Goal: Task Accomplishment & Management: Use online tool/utility

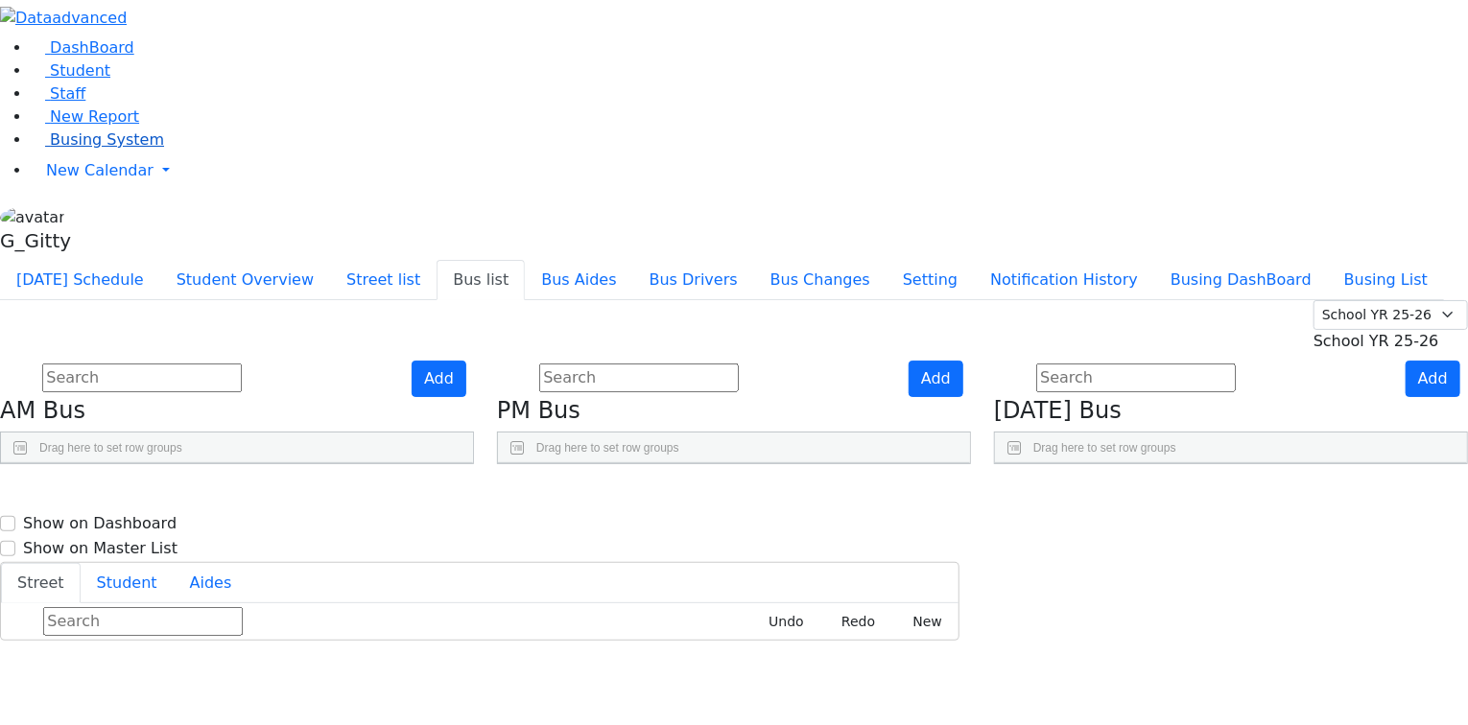
click at [52, 149] on span "Busing System" at bounding box center [107, 139] width 114 height 18
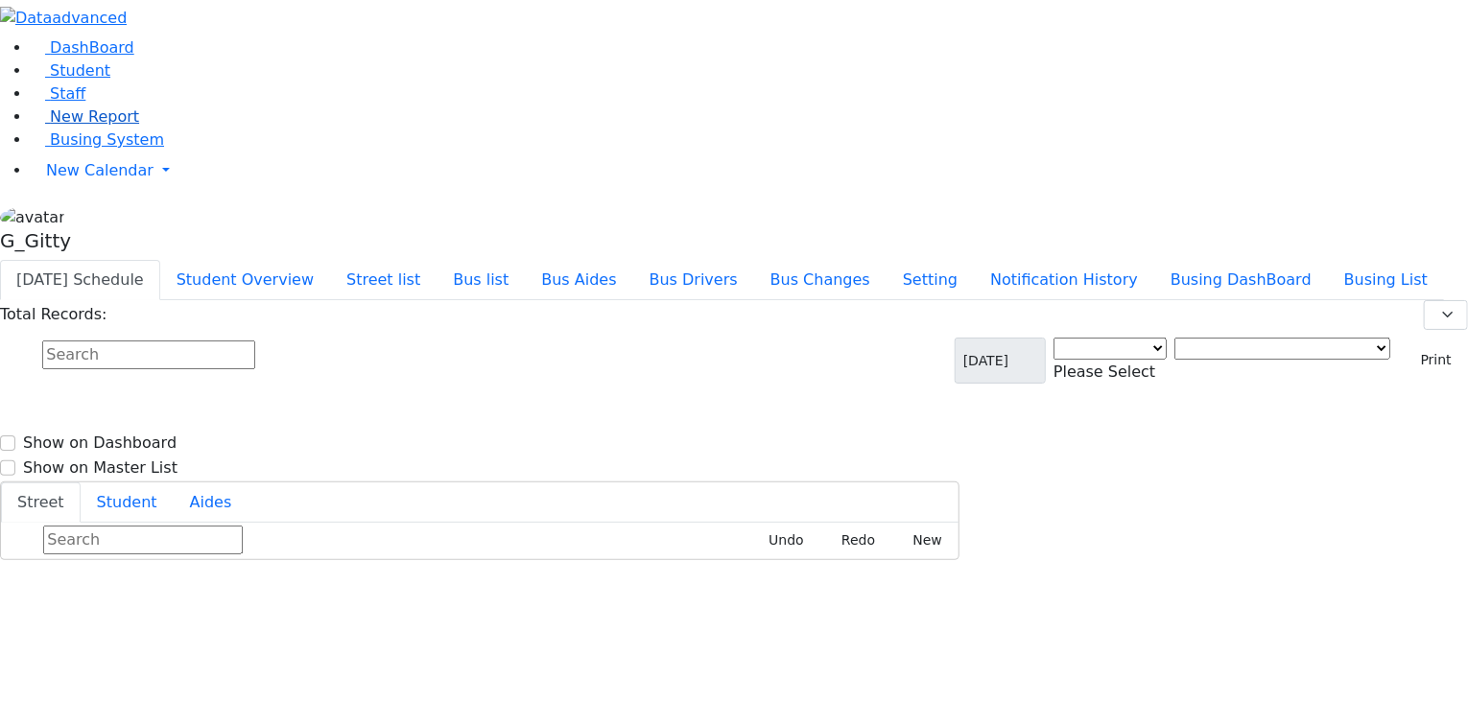
select select "3"
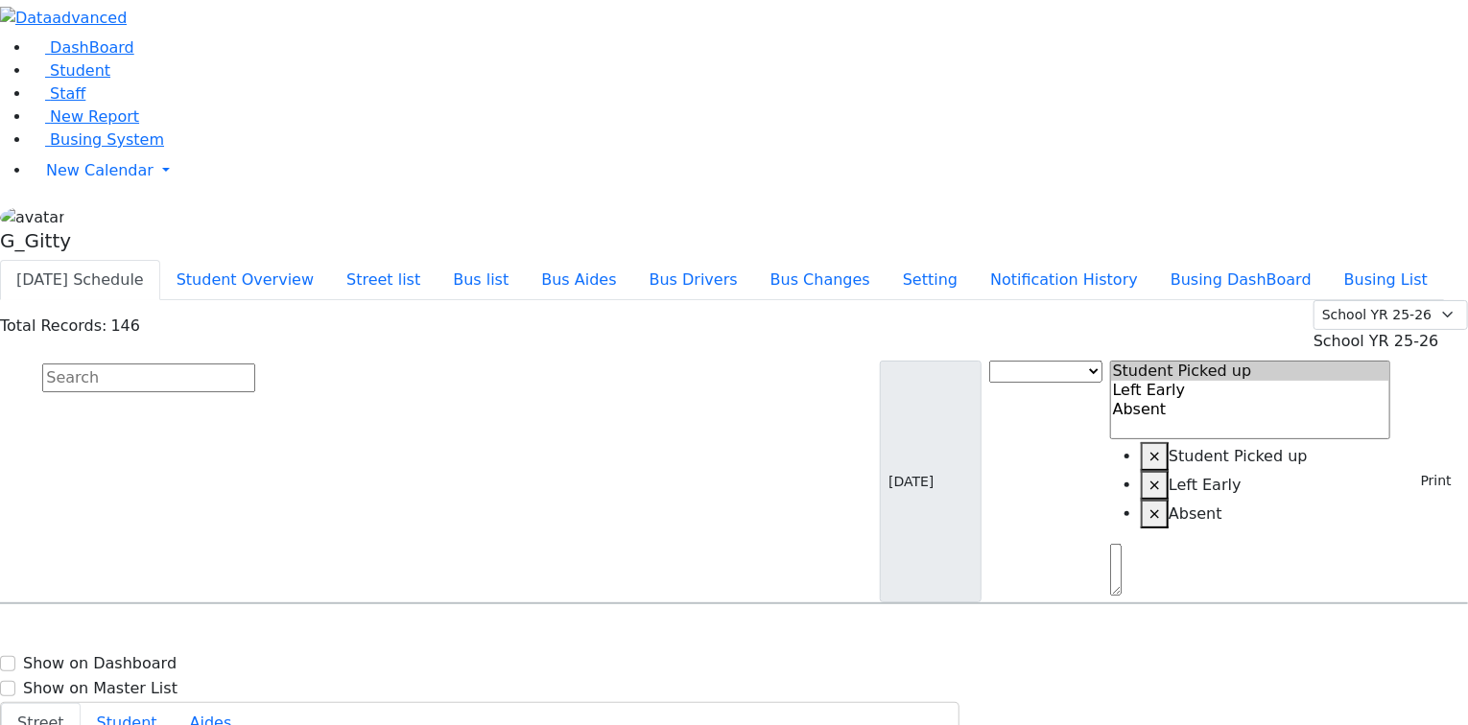
click at [255, 364] on input "text" at bounding box center [148, 378] width 213 height 29
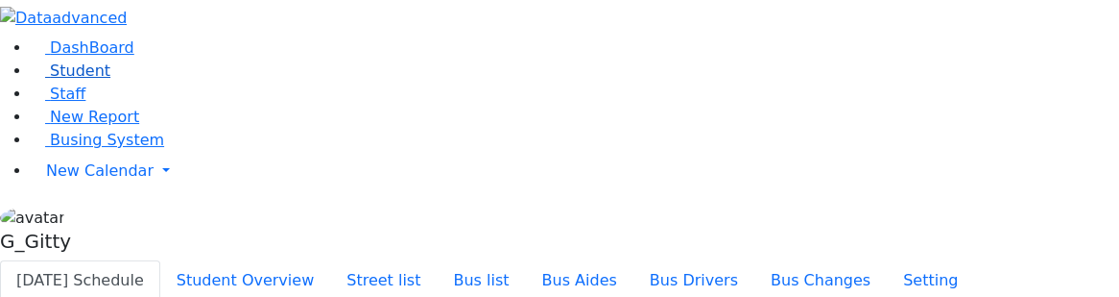
drag, startPoint x: 102, startPoint y: 130, endPoint x: 114, endPoint y: 127, distance: 13.1
click at [102, 80] on link "Student" at bounding box center [71, 70] width 80 height 18
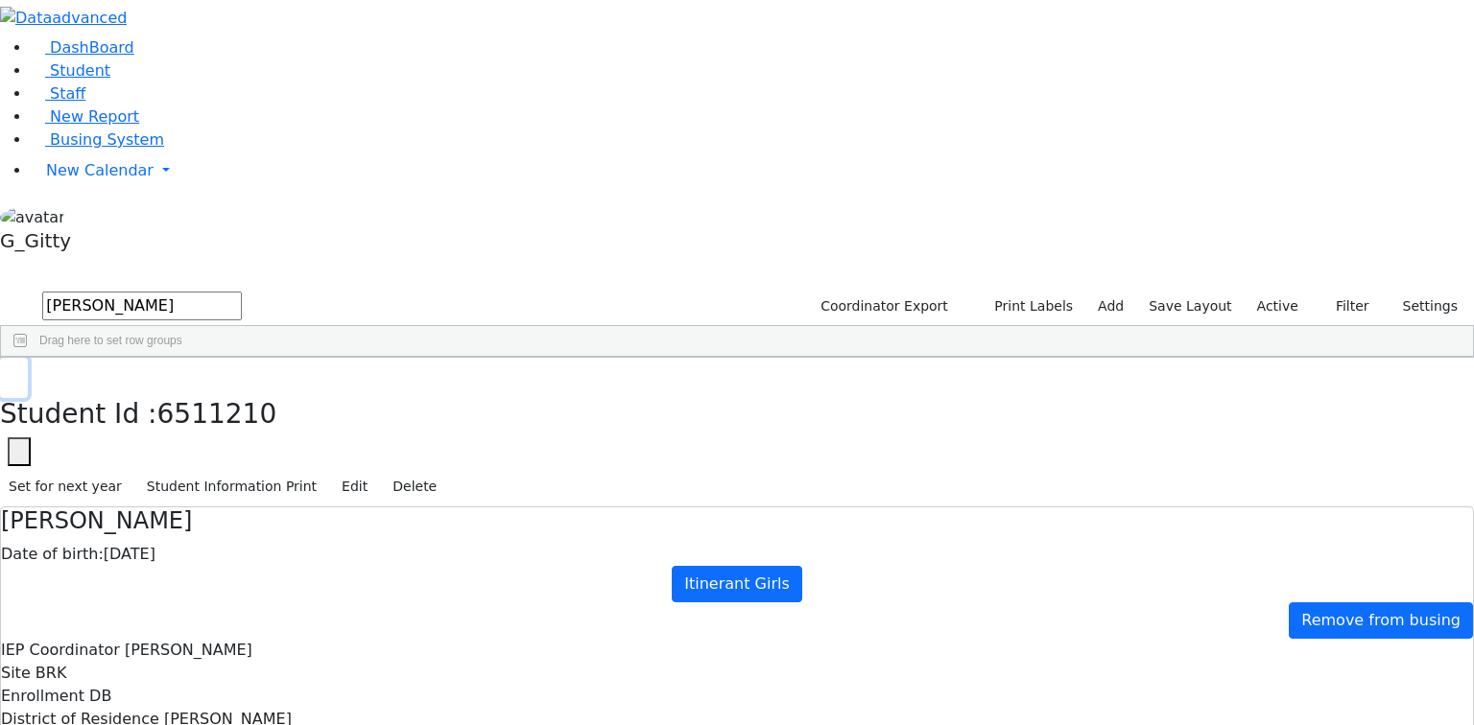
click at [28, 296] on button "button" at bounding box center [14, 378] width 28 height 40
drag, startPoint x: 350, startPoint y: 82, endPoint x: 245, endPoint y: 77, distance: 105.7
click at [242, 289] on form "felber" at bounding box center [121, 307] width 242 height 36
click at [242, 292] on input "9 green rd monroe" at bounding box center [142, 306] width 200 height 29
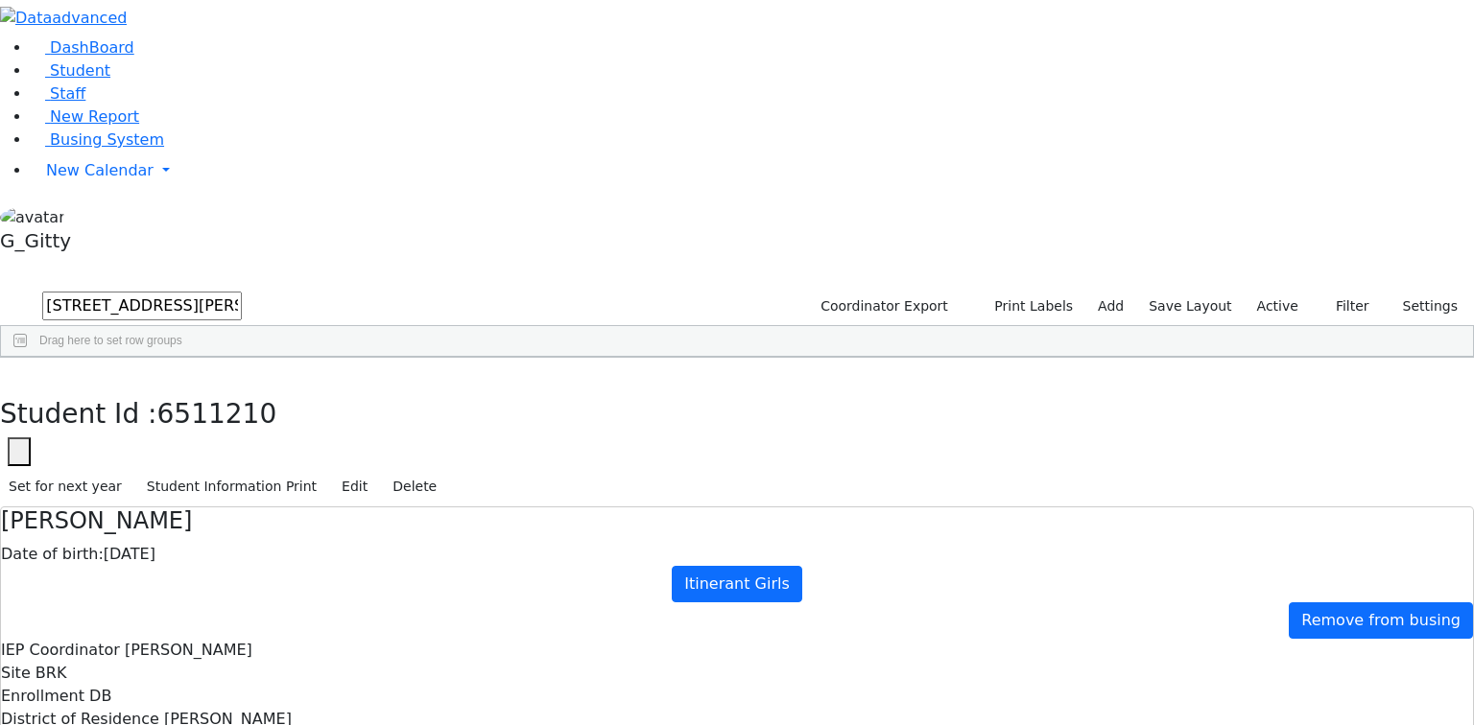
drag, startPoint x: 415, startPoint y: 73, endPoint x: 254, endPoint y: 79, distance: 160.3
click at [242, 292] on input "9 green rd monroe" at bounding box center [142, 306] width 200 height 29
drag, startPoint x: 310, startPoint y: 79, endPoint x: 243, endPoint y: 74, distance: 67.3
click at [242, 289] on form "53778" at bounding box center [121, 307] width 242 height 36
type input "7849"
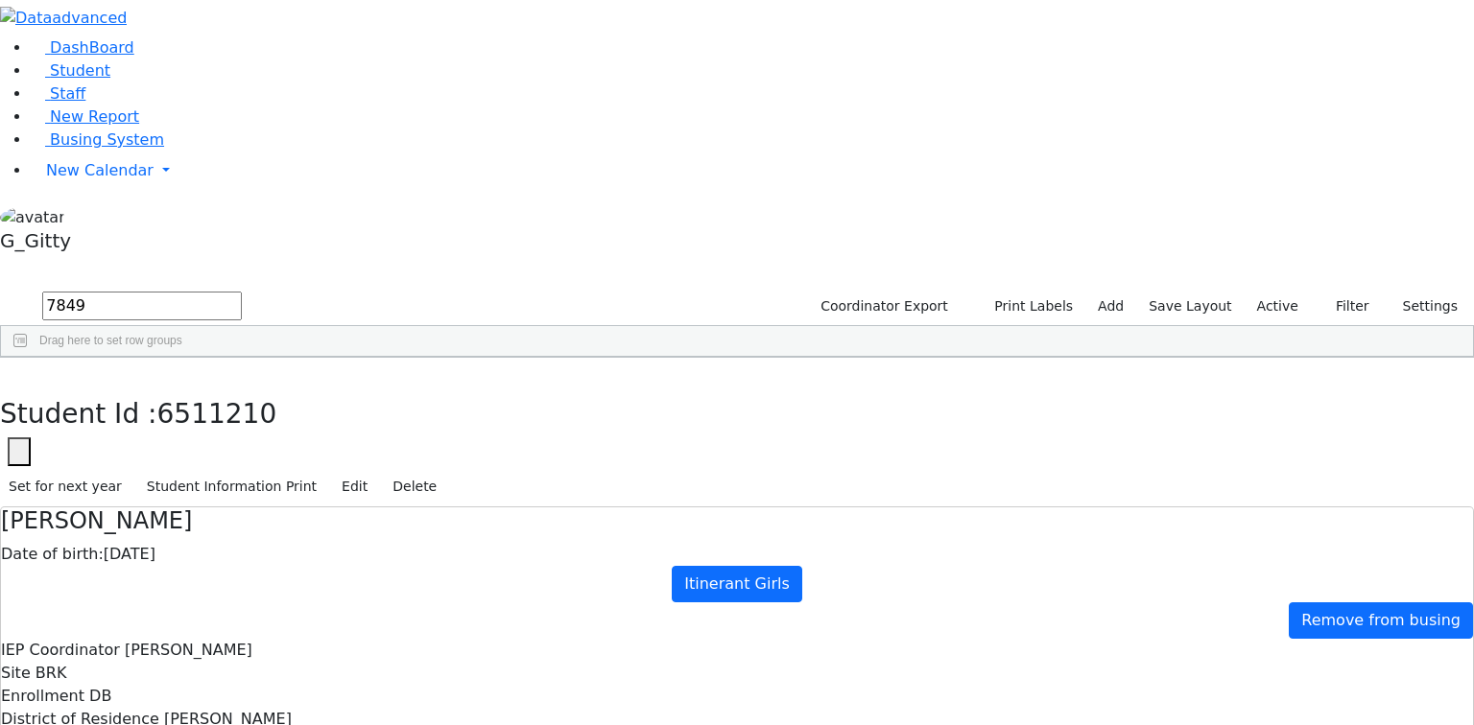
drag, startPoint x: 297, startPoint y: 77, endPoint x: 246, endPoint y: 66, distance: 51.9
click at [242, 289] on form "7849" at bounding box center [121, 307] width 242 height 36
click at [135, 149] on link "Busing System" at bounding box center [97, 139] width 133 height 18
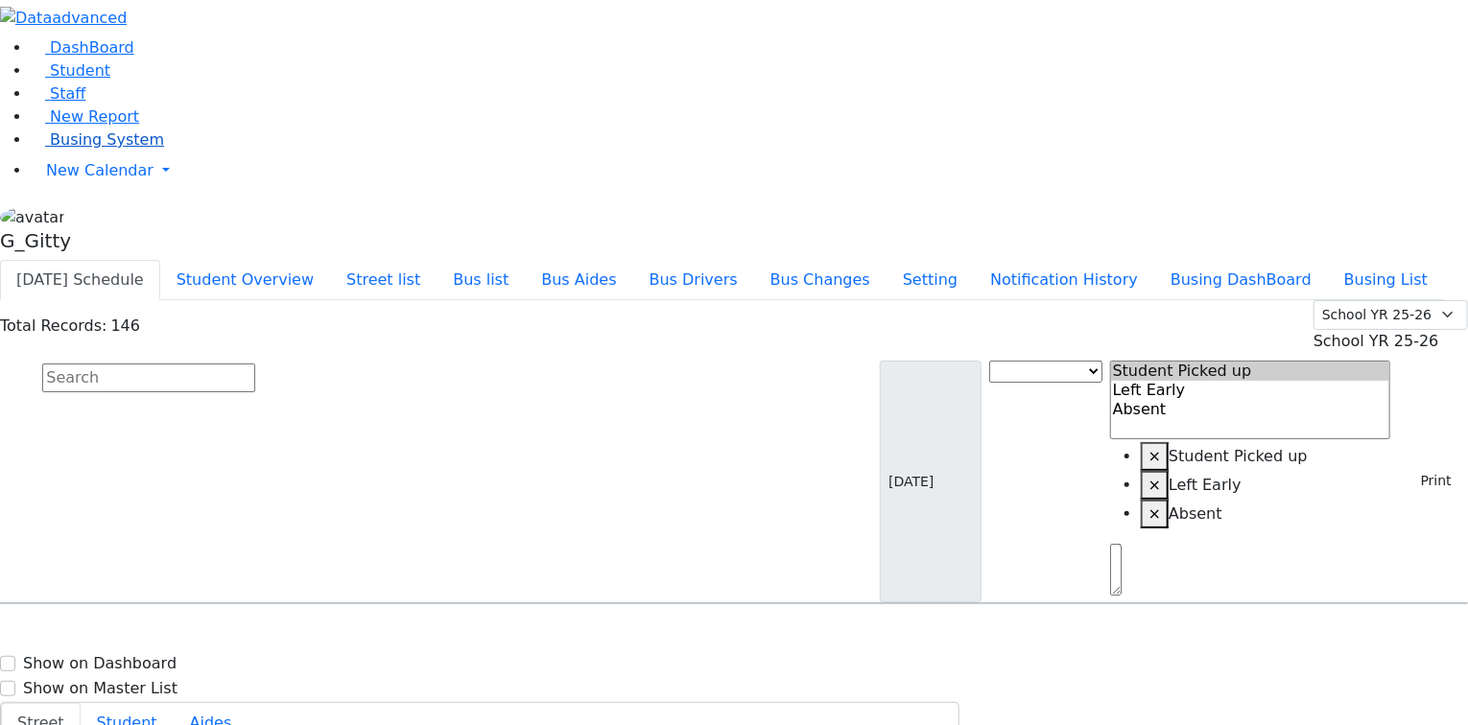
click at [79, 149] on link "Busing System" at bounding box center [97, 139] width 133 height 18
click at [1410, 466] on button "Print" at bounding box center [1429, 481] width 62 height 30
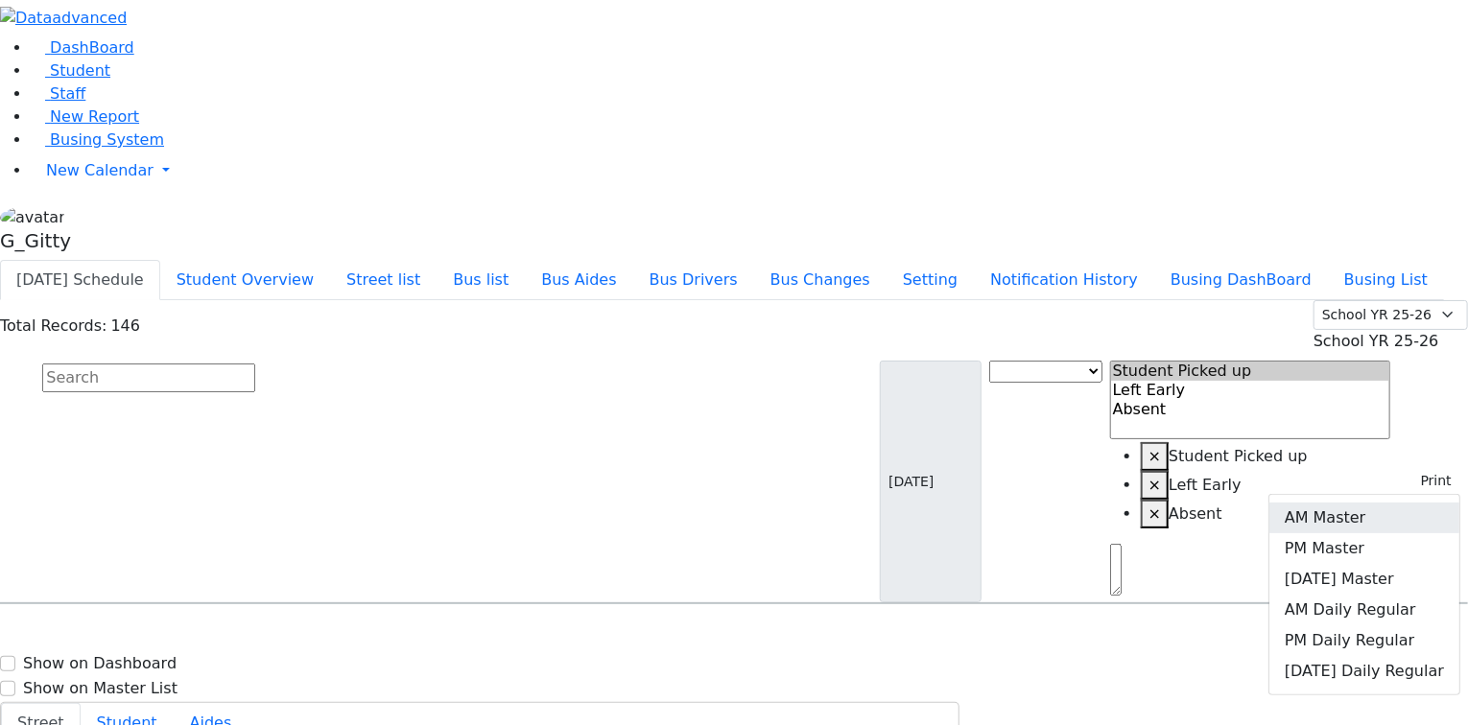
click at [1360, 503] on link "AM Master" at bounding box center [1364, 518] width 190 height 31
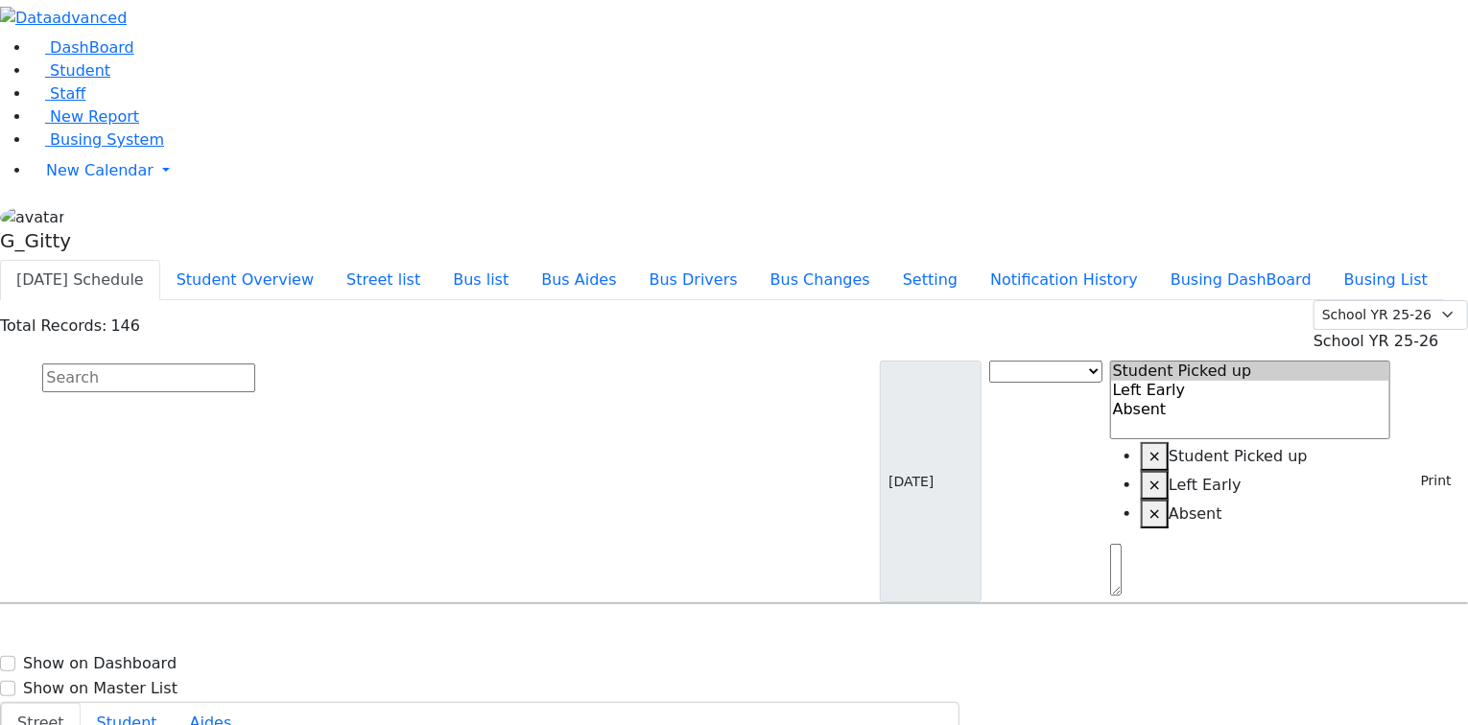
click at [108, 80] on link "Student" at bounding box center [71, 70] width 80 height 18
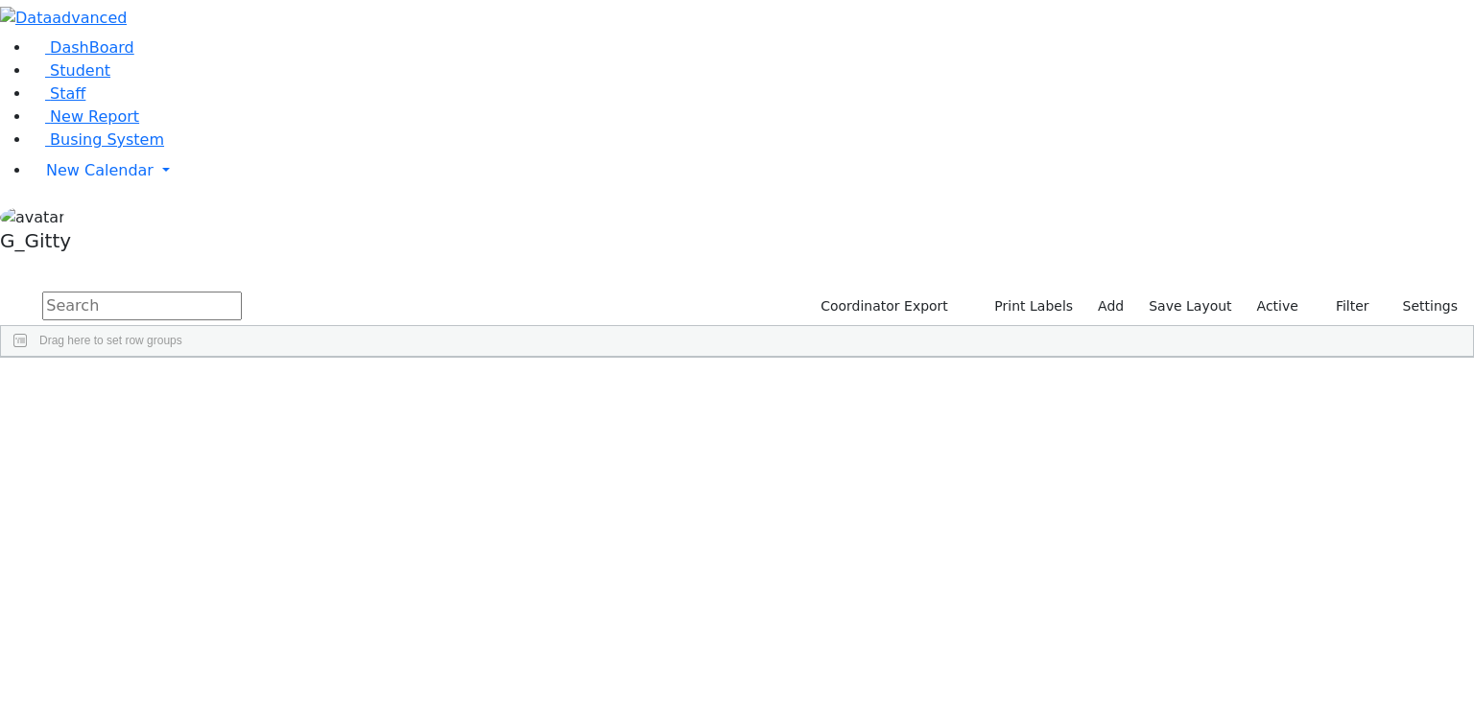
click at [242, 292] on input "text" at bounding box center [142, 306] width 200 height 29
type input "elementary"
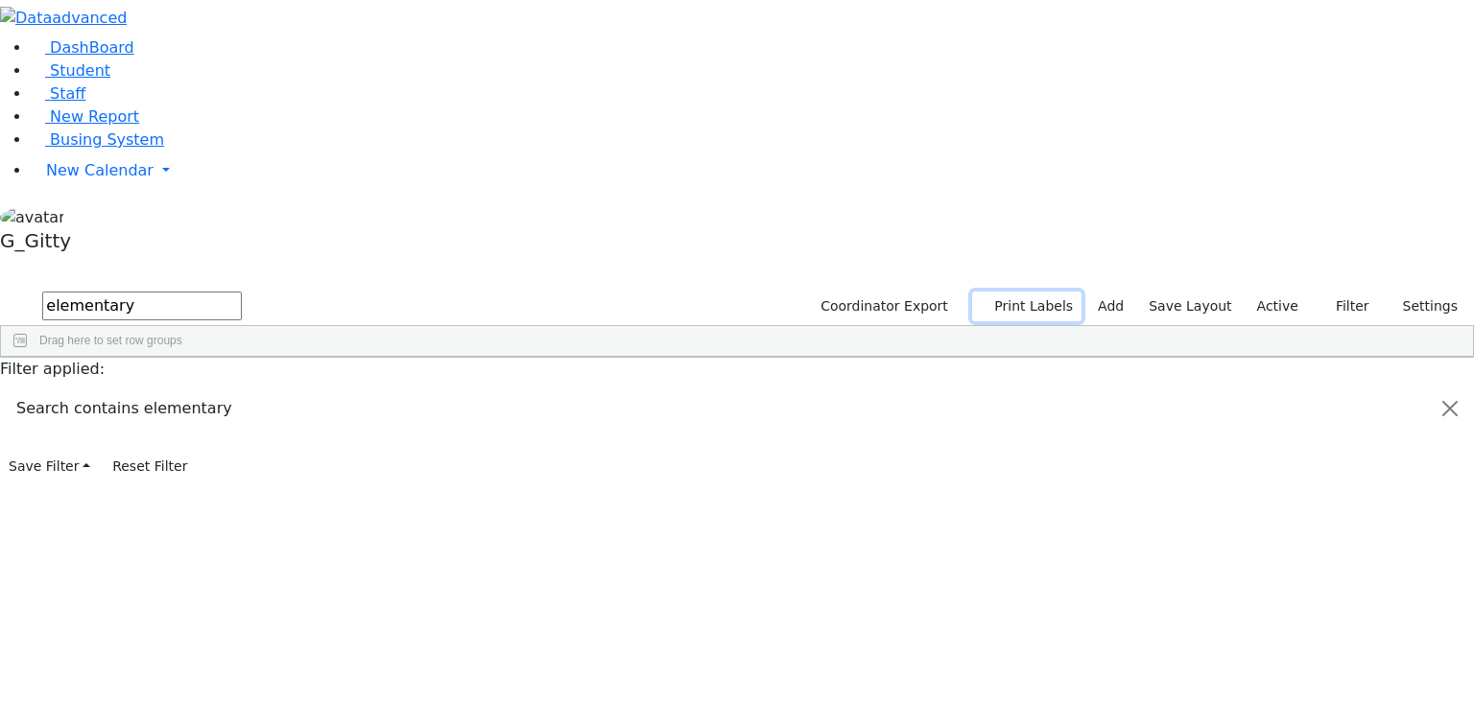
click at [1019, 292] on button "Print Labels" at bounding box center [1026, 307] width 109 height 30
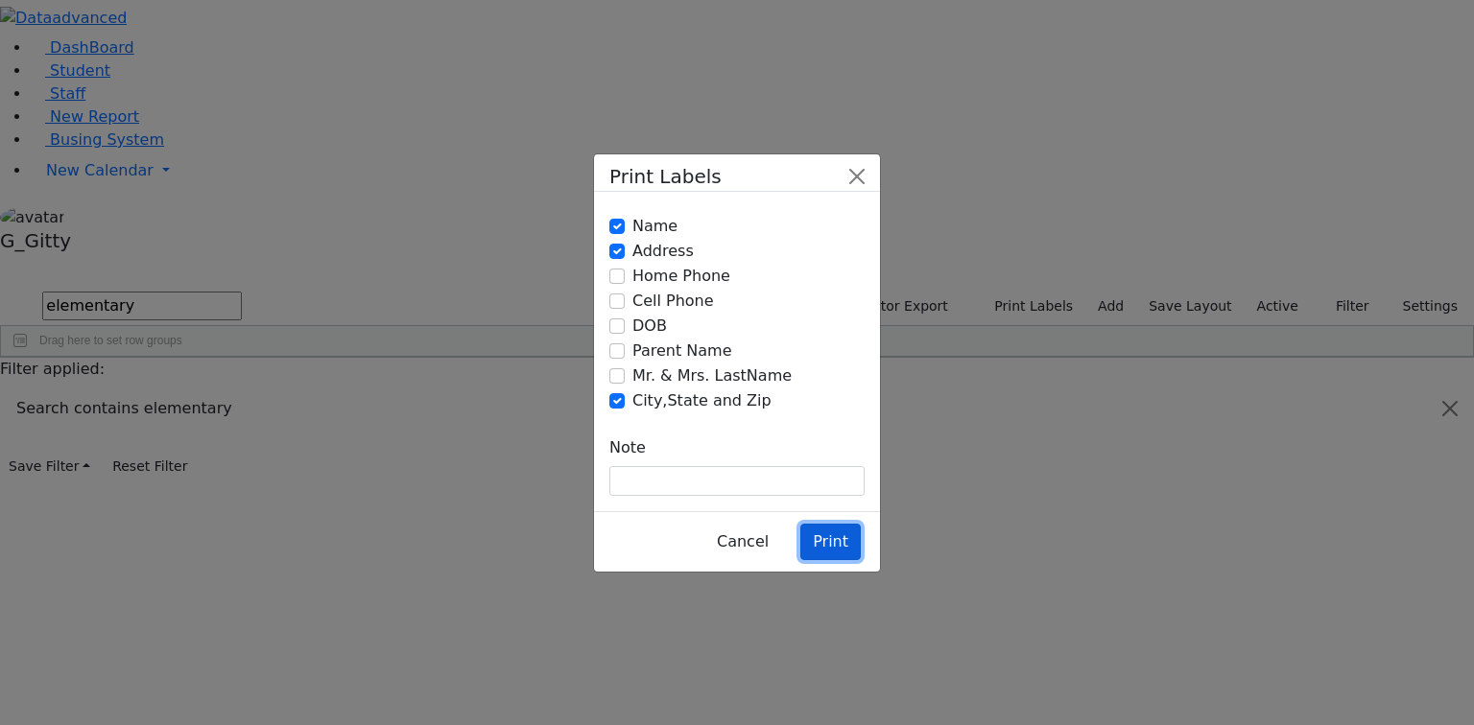
click at [825, 524] on button "Print" at bounding box center [830, 542] width 60 height 36
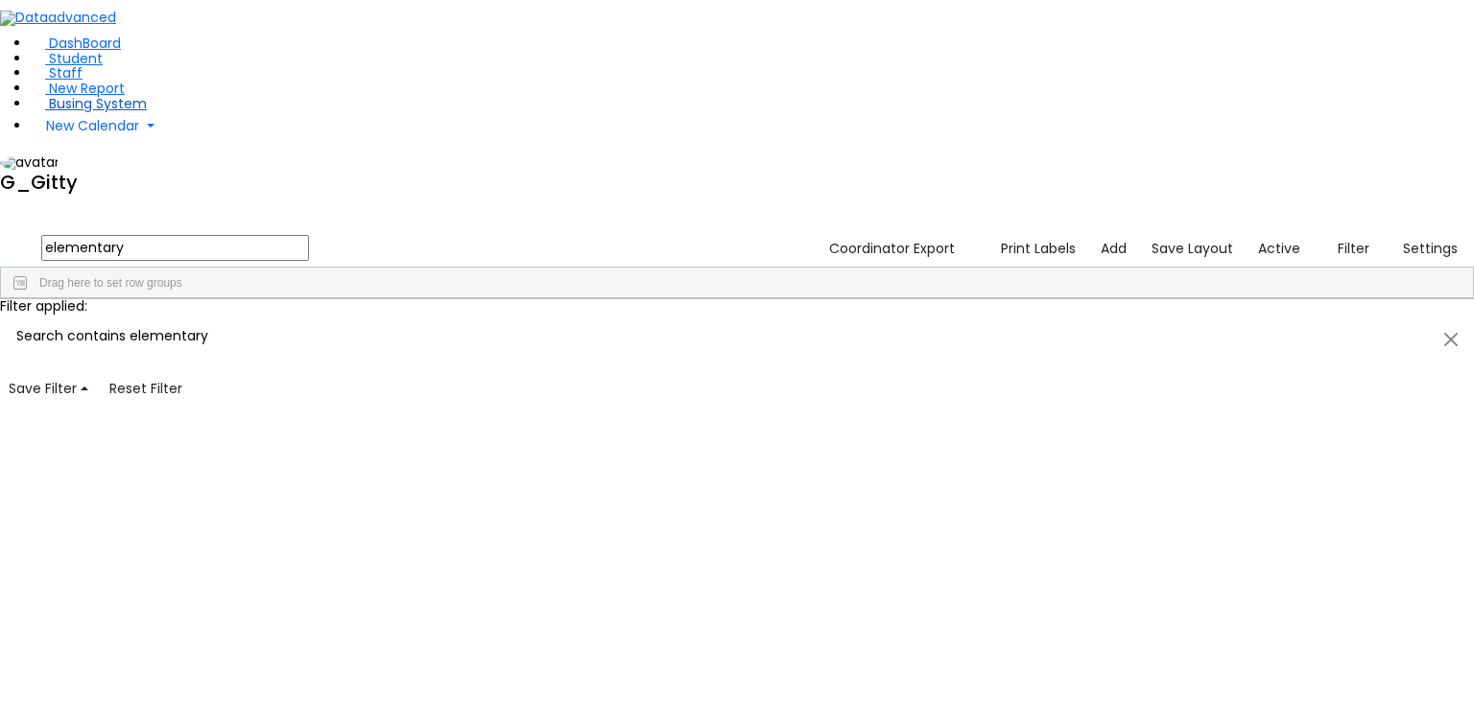
click at [79, 113] on link "Busing System" at bounding box center [89, 103] width 116 height 19
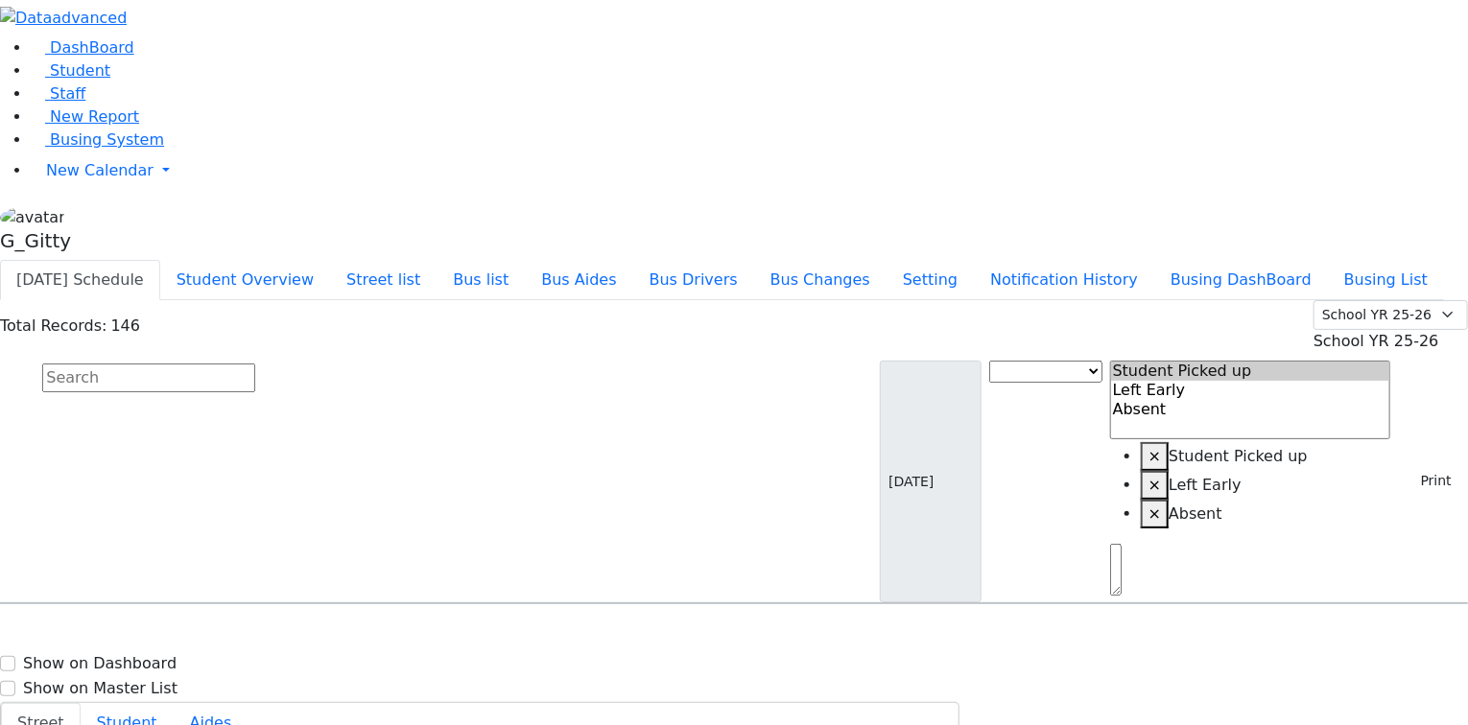
click at [255, 364] on input "text" at bounding box center [148, 378] width 213 height 29
click at [112, 179] on span "New Calendar" at bounding box center [99, 170] width 107 height 18
click at [85, 219] on span "Calendar" at bounding box center [75, 210] width 69 height 18
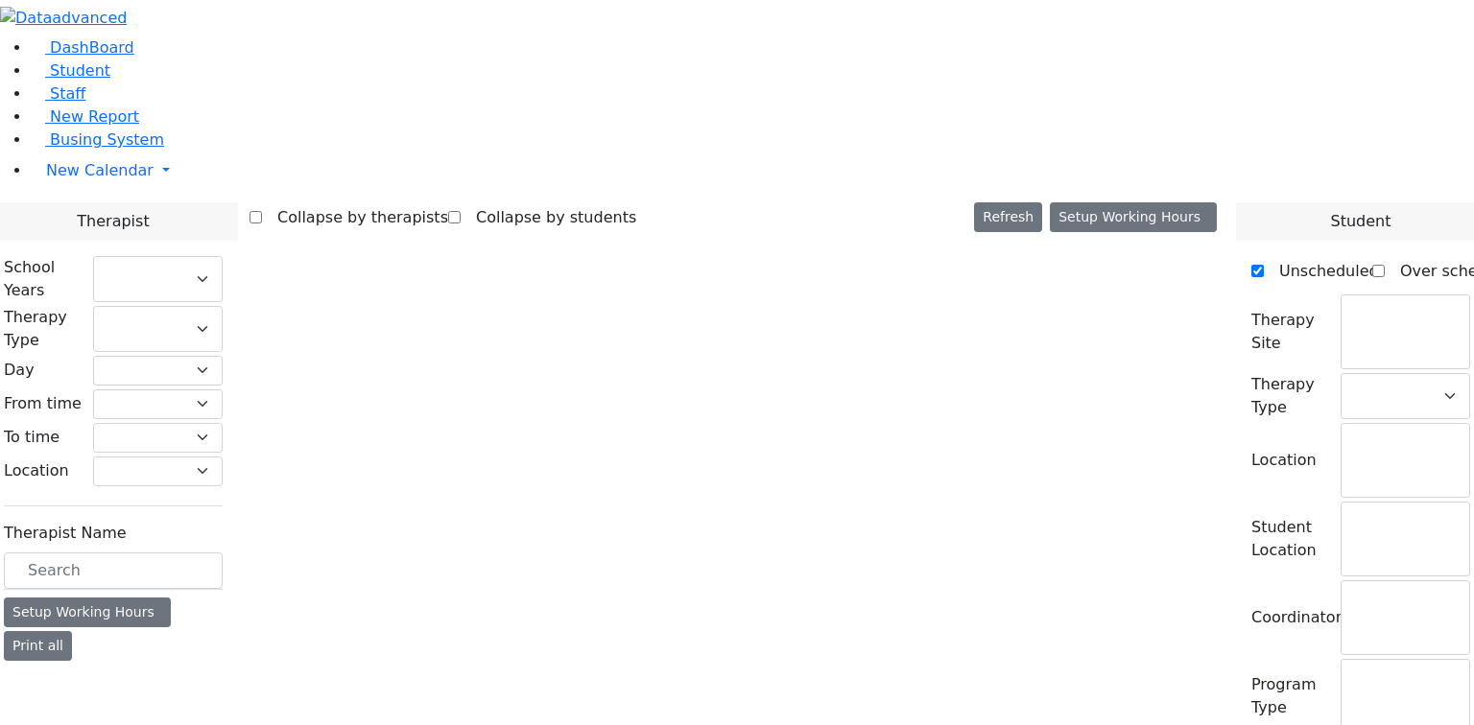
checkbox input "false"
select select "212"
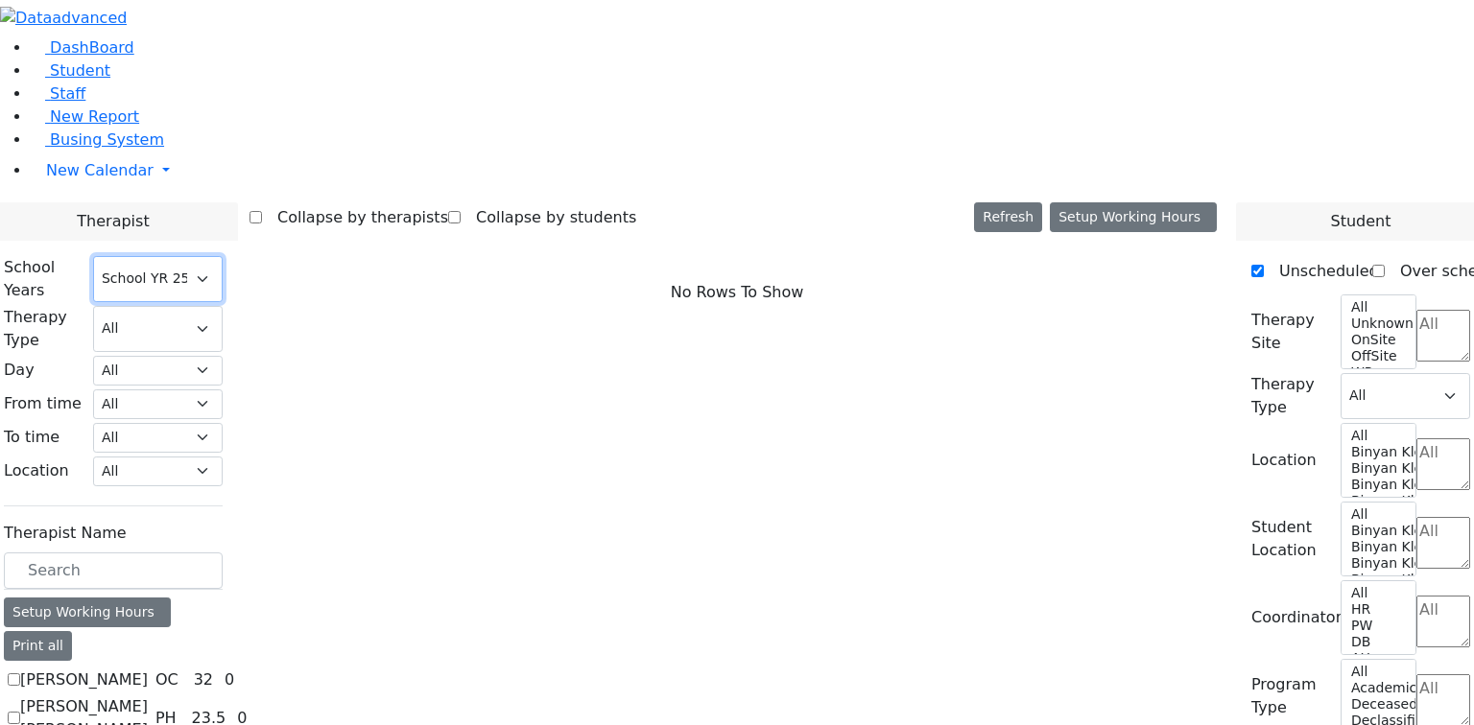
click at [223, 256] on select "Select School YR Summer YR 25 School YR 25-26 Summer YR 25 School YR 24-25 Summ…" at bounding box center [158, 279] width 130 height 46
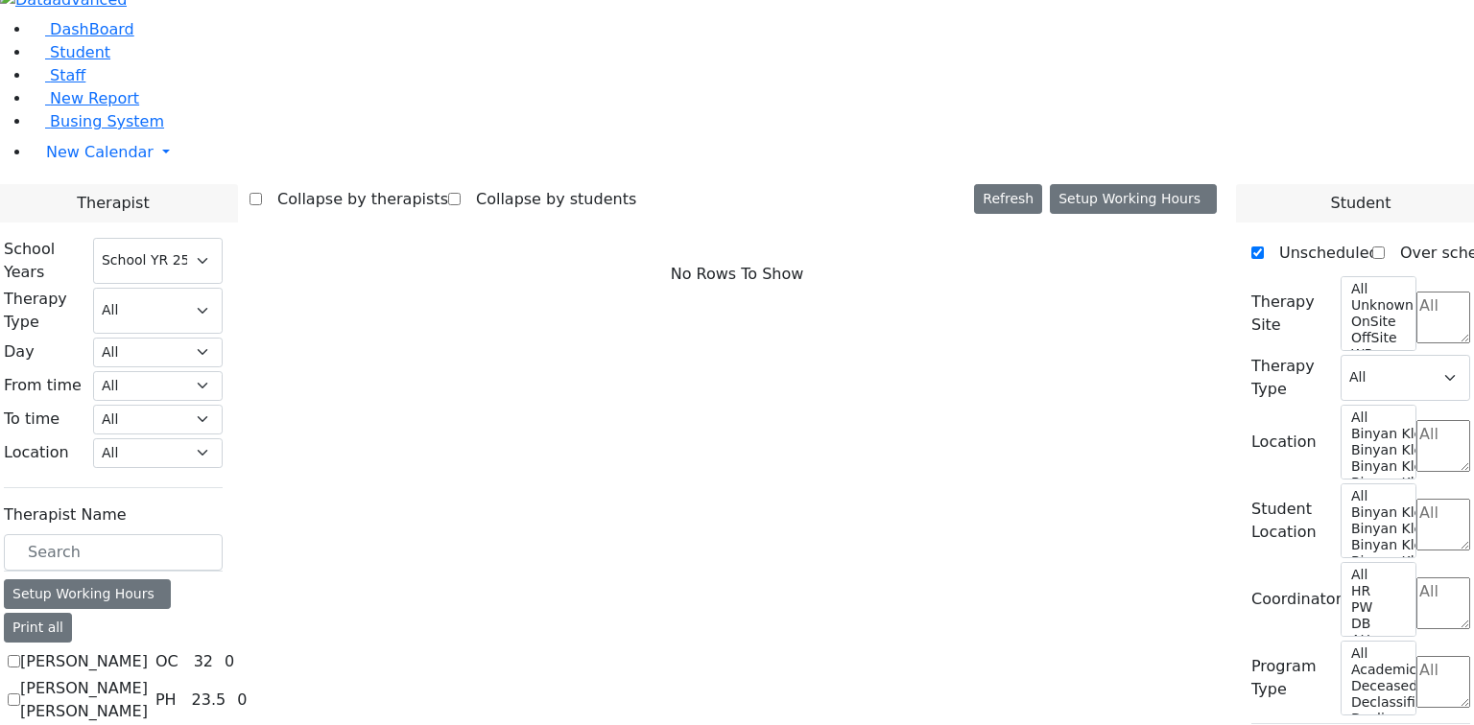
click at [148, 651] on label "[PERSON_NAME]" at bounding box center [84, 662] width 128 height 23
click at [20, 655] on input "[PERSON_NAME]" at bounding box center [14, 661] width 12 height 12
checkbox input "true"
select select "1"
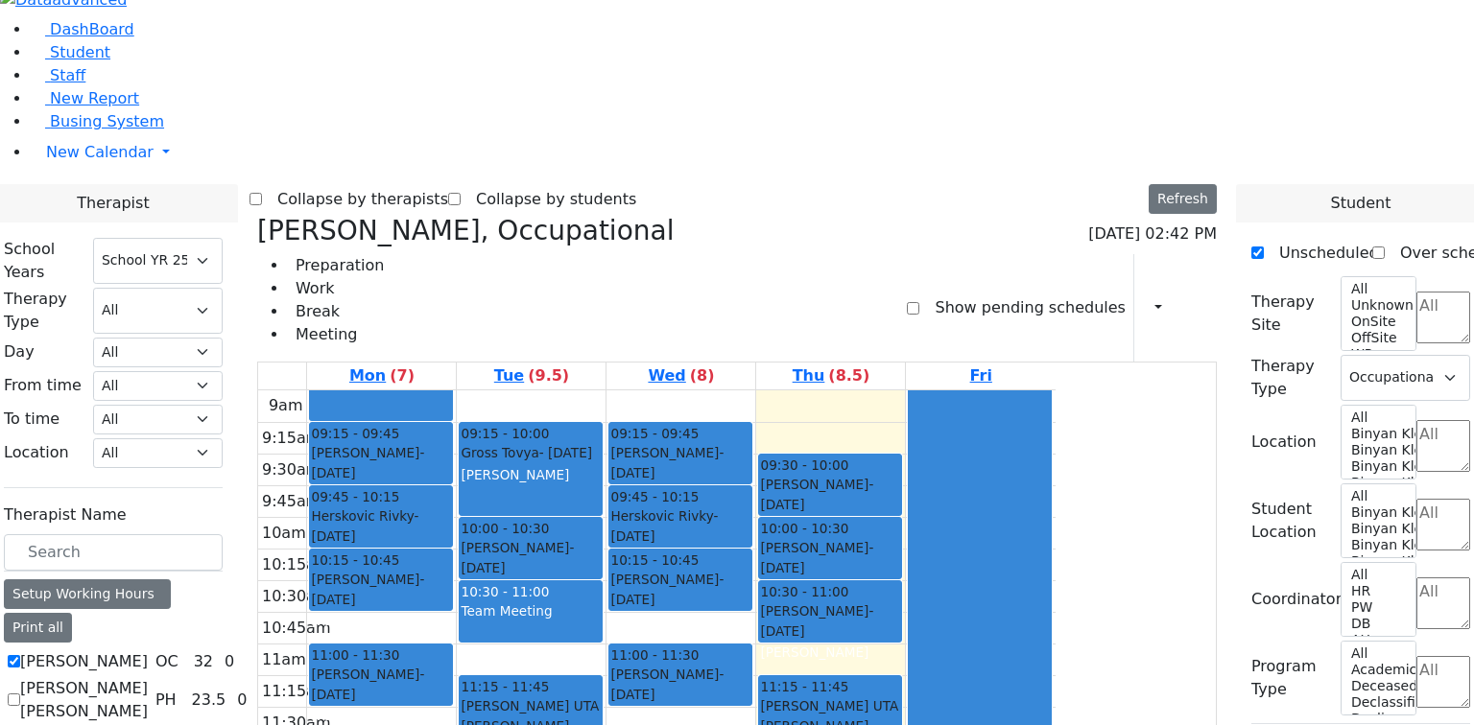
click at [148, 651] on label "[PERSON_NAME]" at bounding box center [84, 662] width 128 height 23
click at [20, 655] on input "[PERSON_NAME]" at bounding box center [14, 661] width 12 height 12
checkbox input "false"
select select
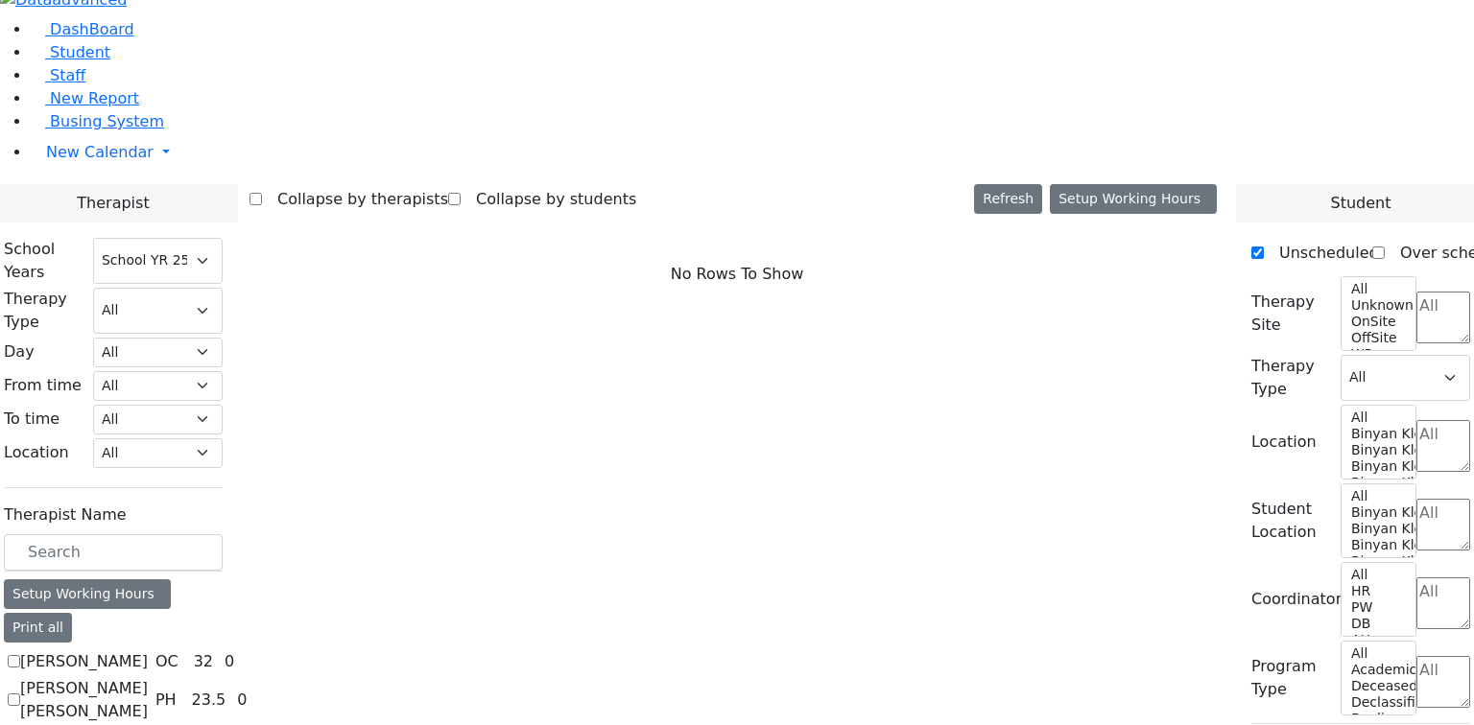
click at [148, 677] on label "[PERSON_NAME] [PERSON_NAME]" at bounding box center [84, 700] width 128 height 46
click at [20, 694] on input "[PERSON_NAME] [PERSON_NAME]" at bounding box center [14, 700] width 12 height 12
checkbox input "true"
select select "2"
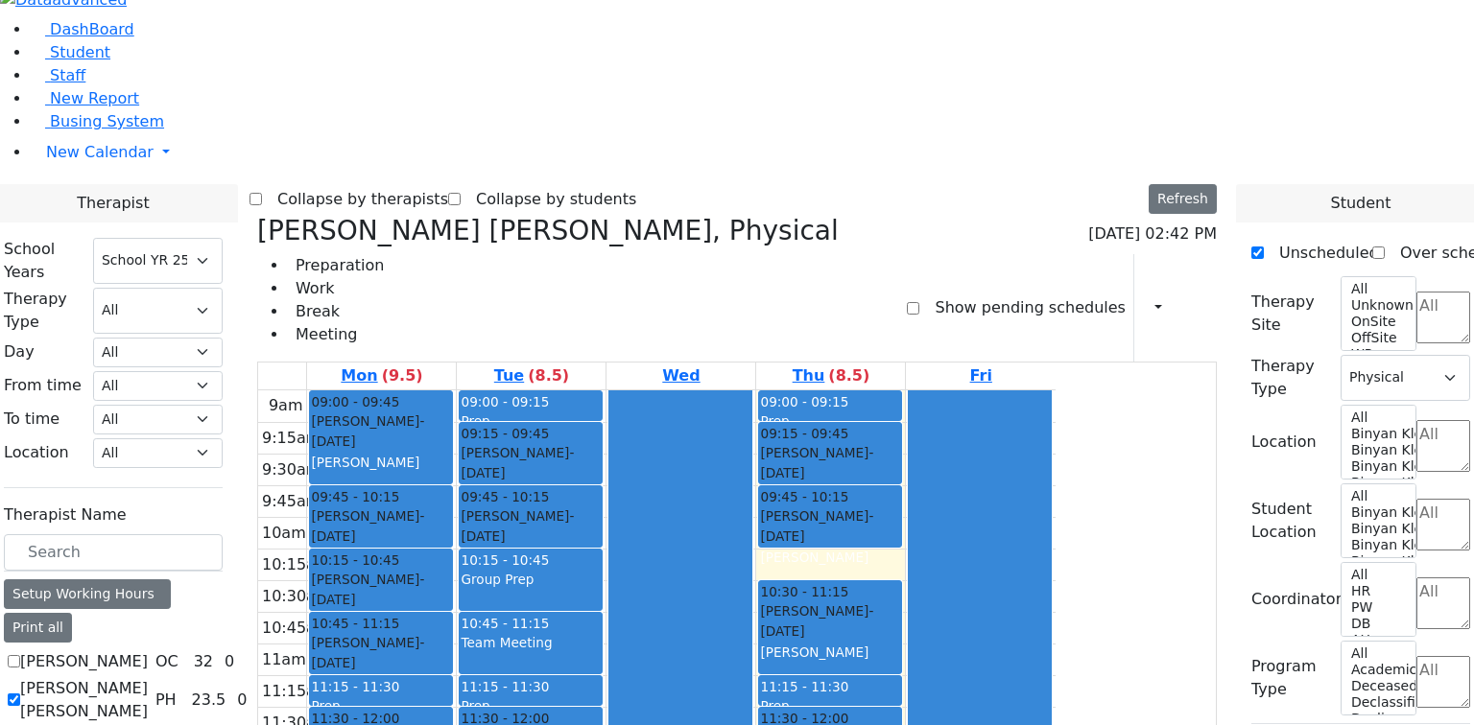
click at [148, 724] on label "[PERSON_NAME]" at bounding box center [84, 738] width 128 height 23
click at [20, 724] on input "[PERSON_NAME]" at bounding box center [14, 738] width 12 height 12
checkbox input "true"
select select
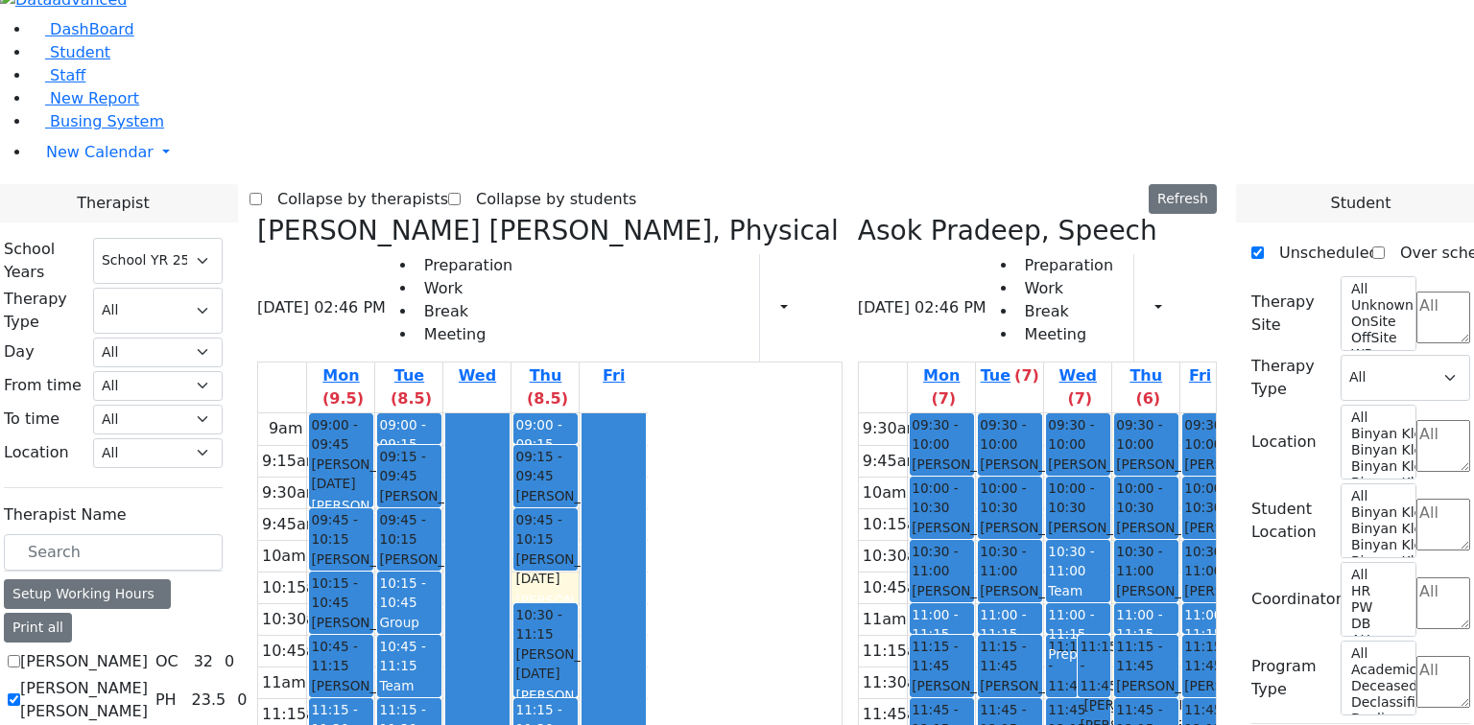
click at [148, 677] on label "[PERSON_NAME] [PERSON_NAME]" at bounding box center [84, 700] width 128 height 46
click at [20, 694] on input "[PERSON_NAME] [PERSON_NAME]" at bounding box center [14, 700] width 12 height 12
checkbox input "false"
select select "3"
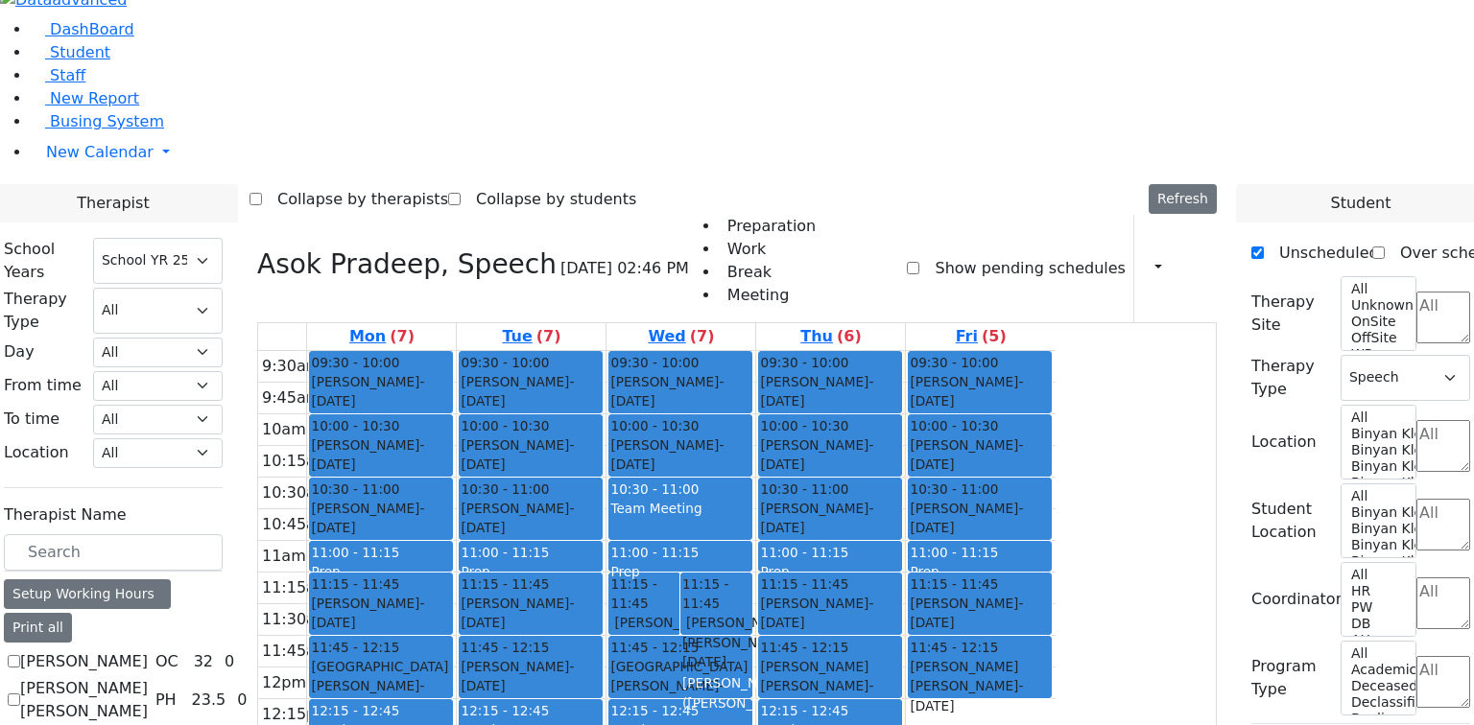
scroll to position [77, 0]
checkbox input "true"
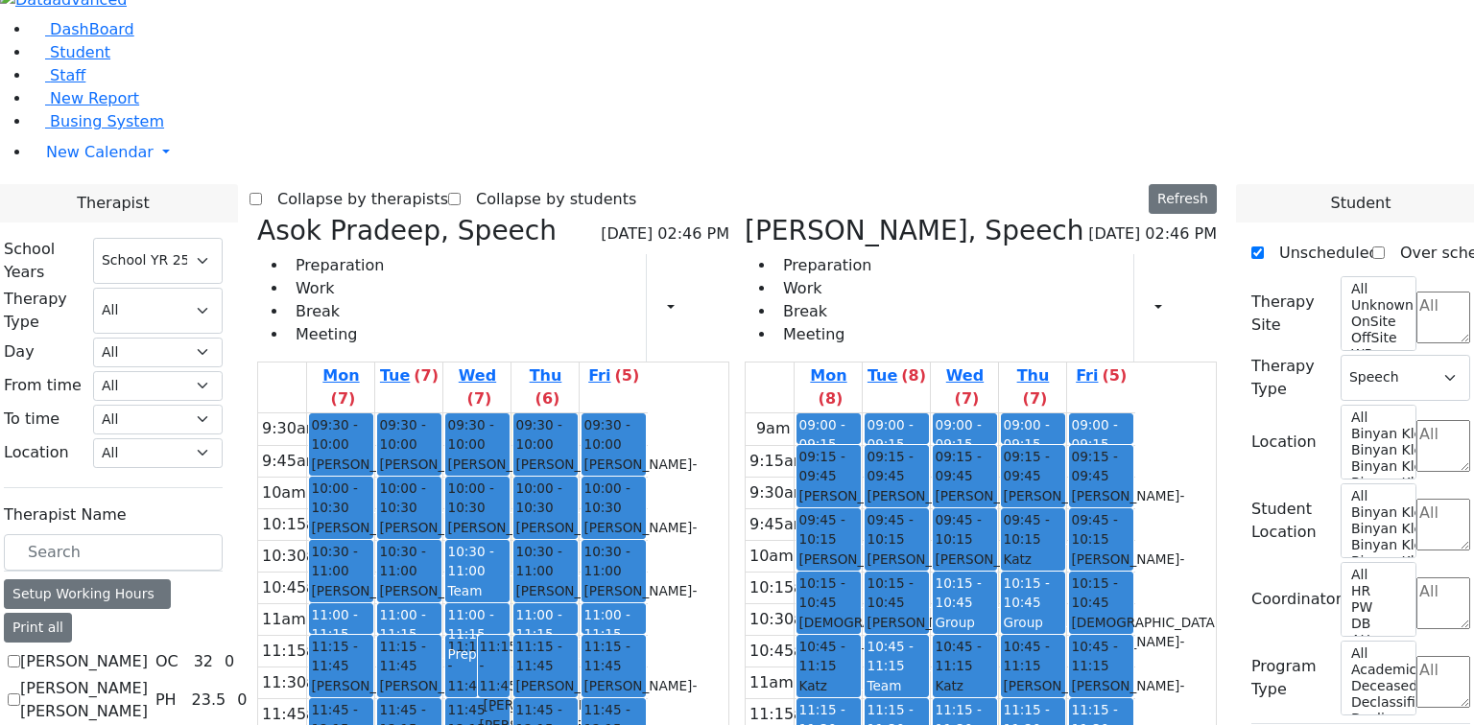
click at [148, 724] on label "Asok Pradeep" at bounding box center [84, 738] width 128 height 23
click at [20, 724] on input "Asok Pradeep" at bounding box center [14, 738] width 12 height 12
checkbox input "false"
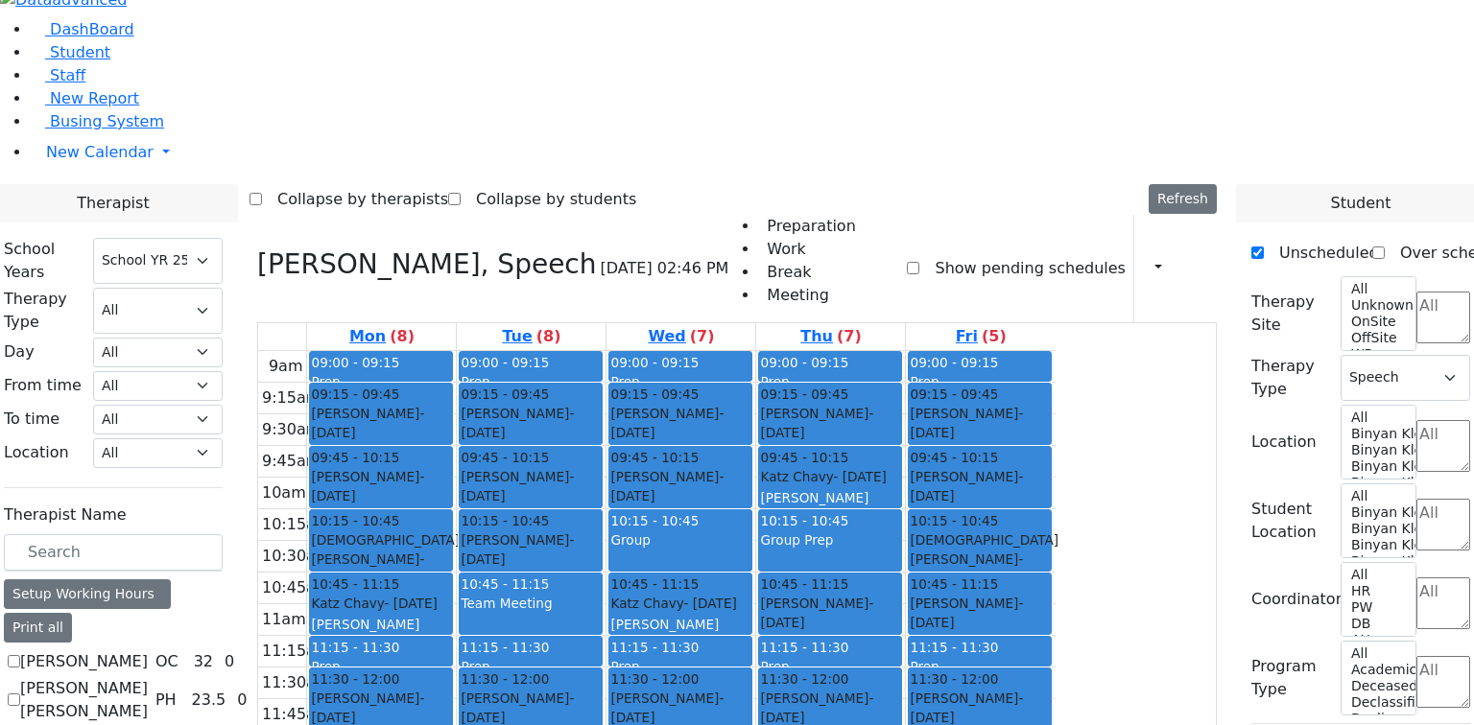
checkbox input "true"
select select
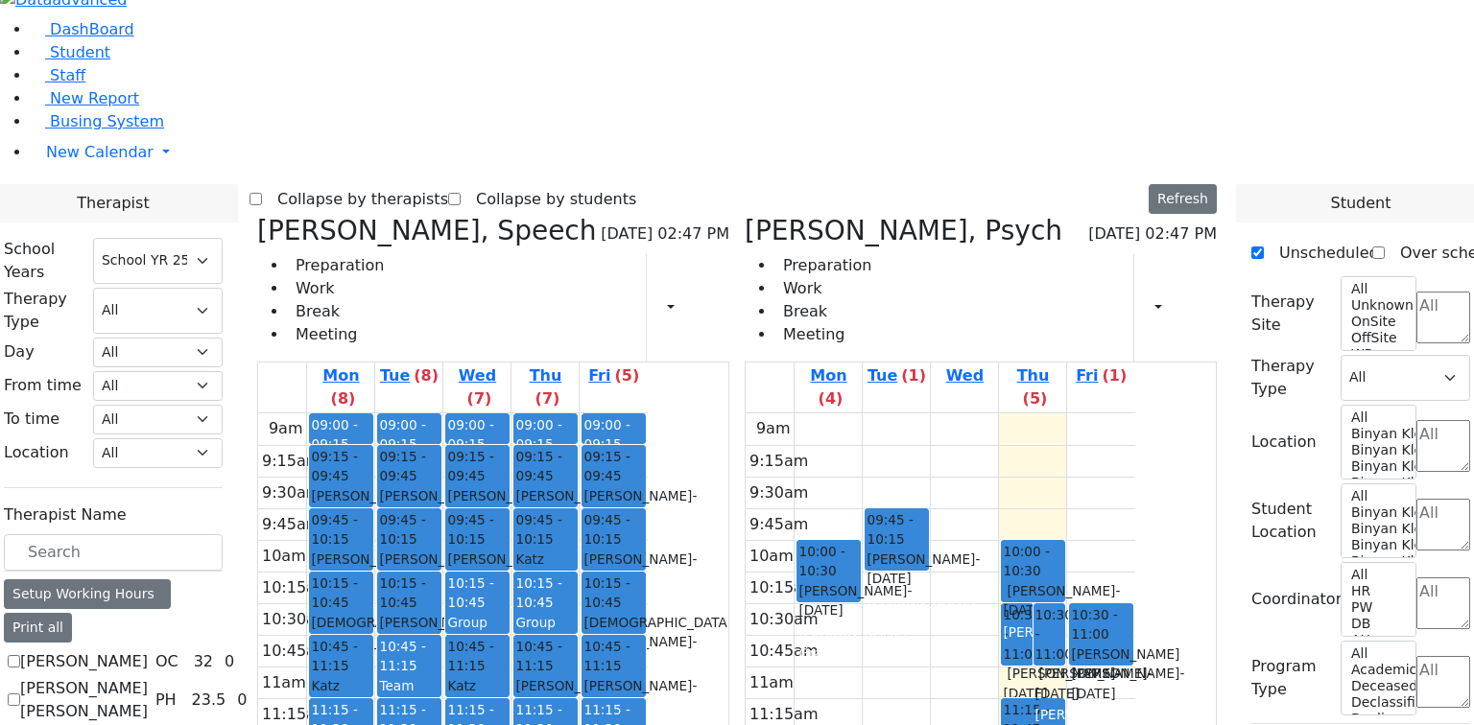
checkbox input "false"
select select "6"
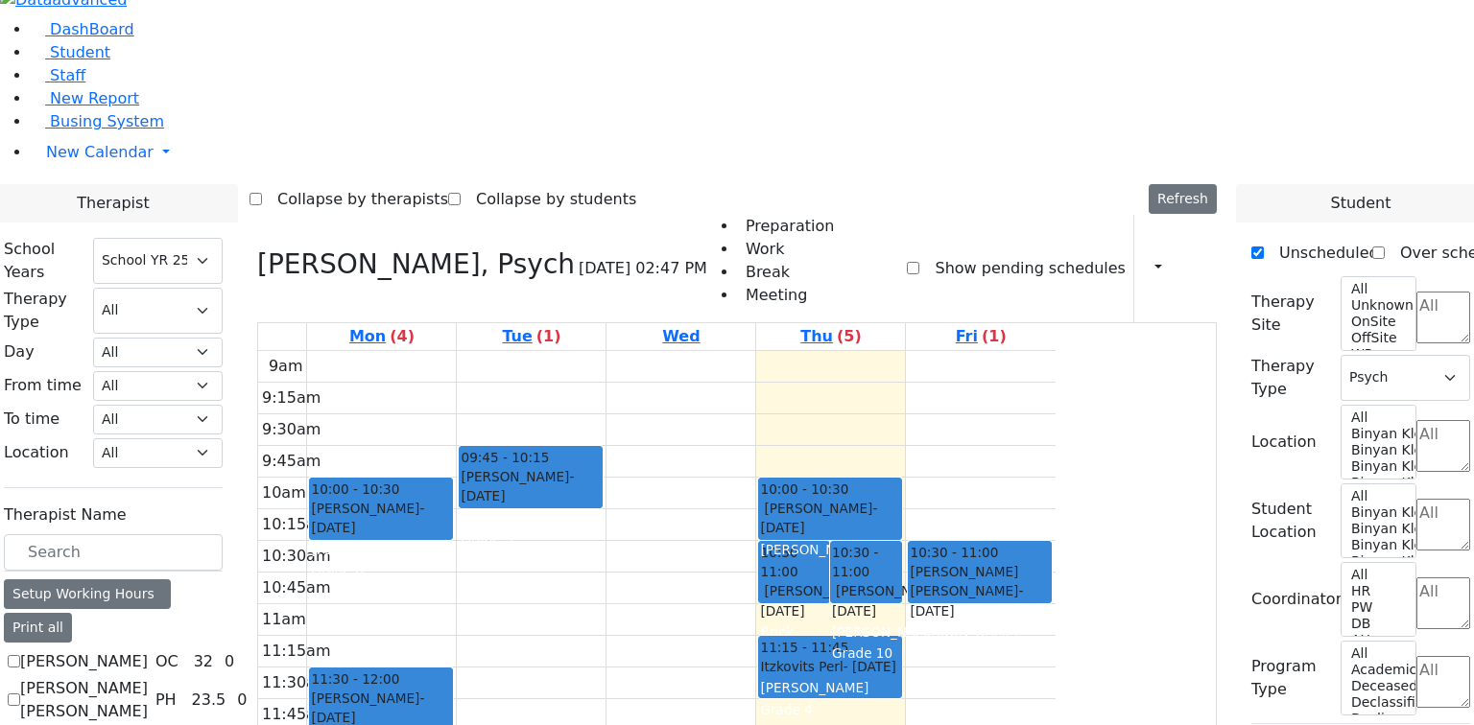
scroll to position [154, 0]
checkbox input "false"
select select
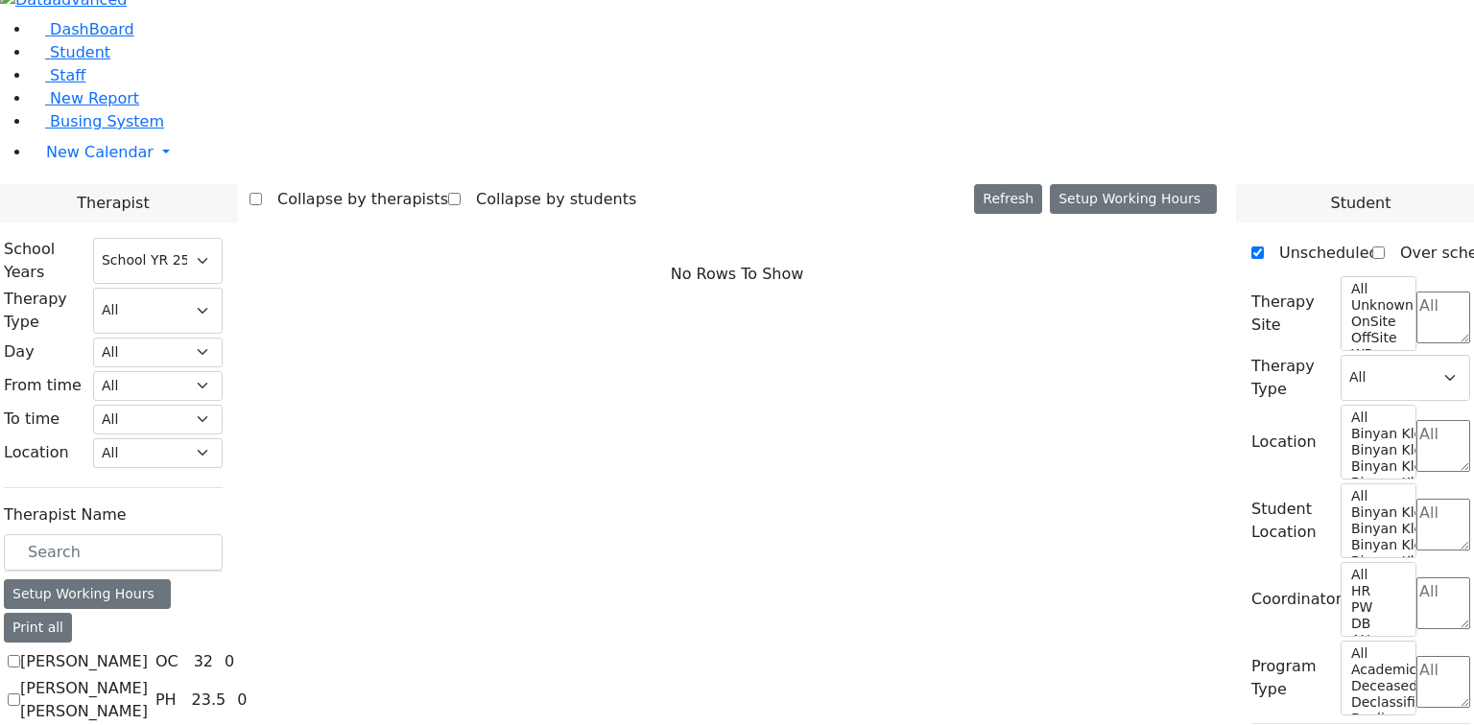
scroll to position [461, 0]
checkbox input "true"
select select "1"
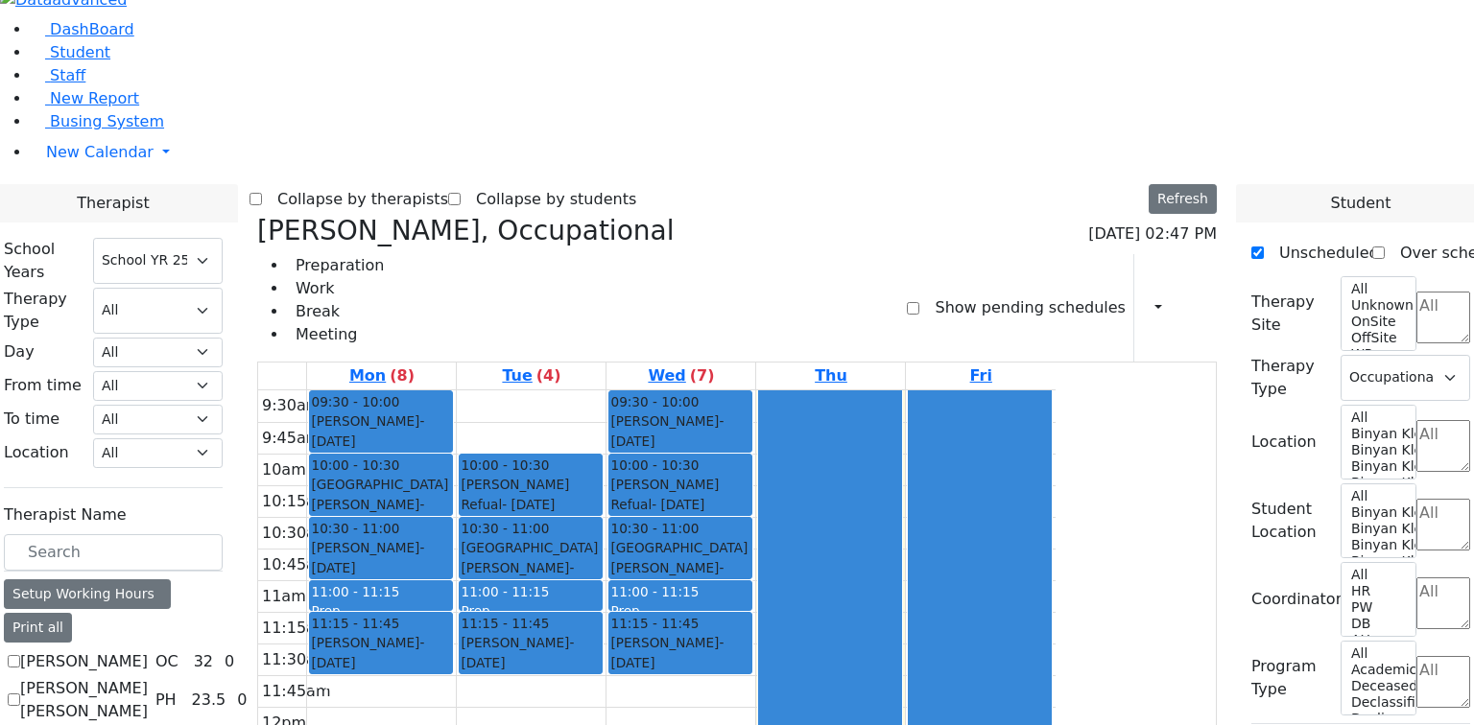
scroll to position [0, 0]
checkbox input "false"
select select
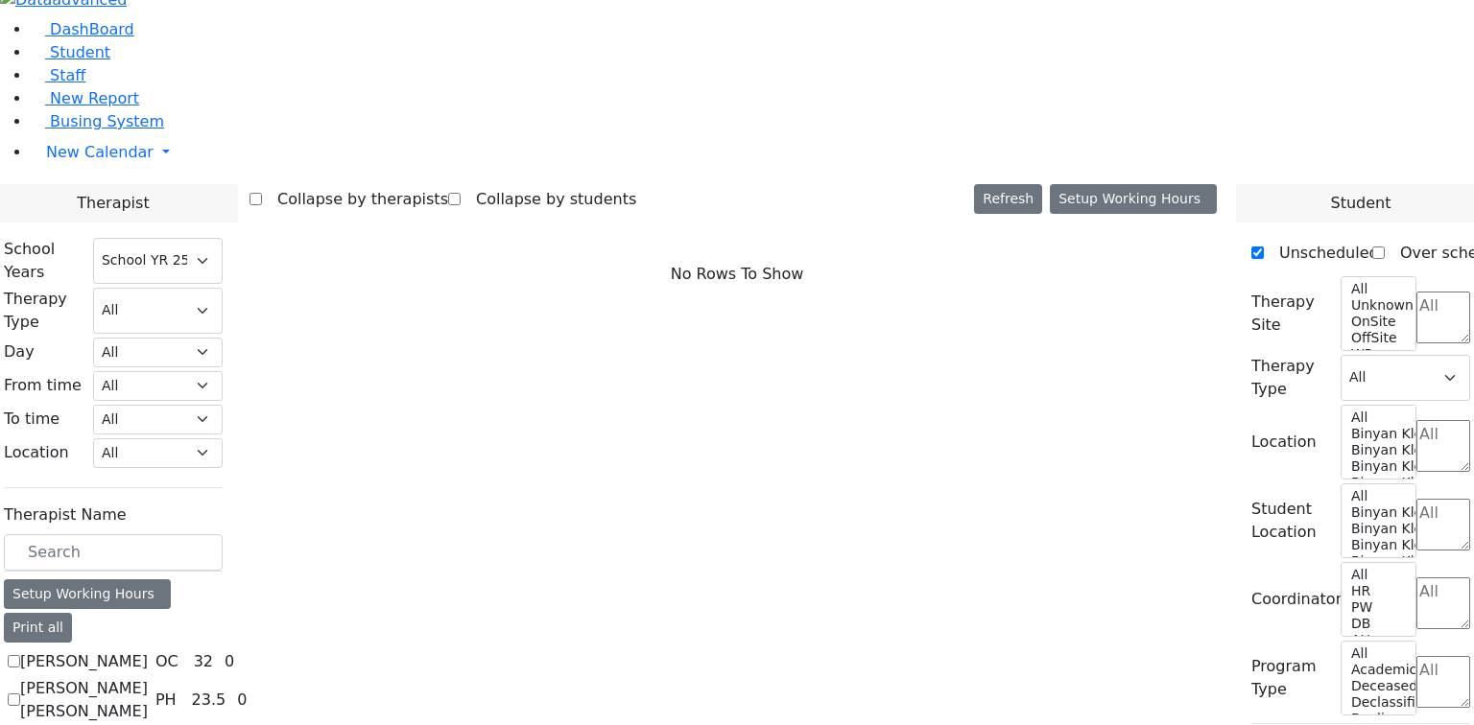
scroll to position [768, 0]
click at [50, 130] on span "Busing System" at bounding box center [107, 121] width 114 height 18
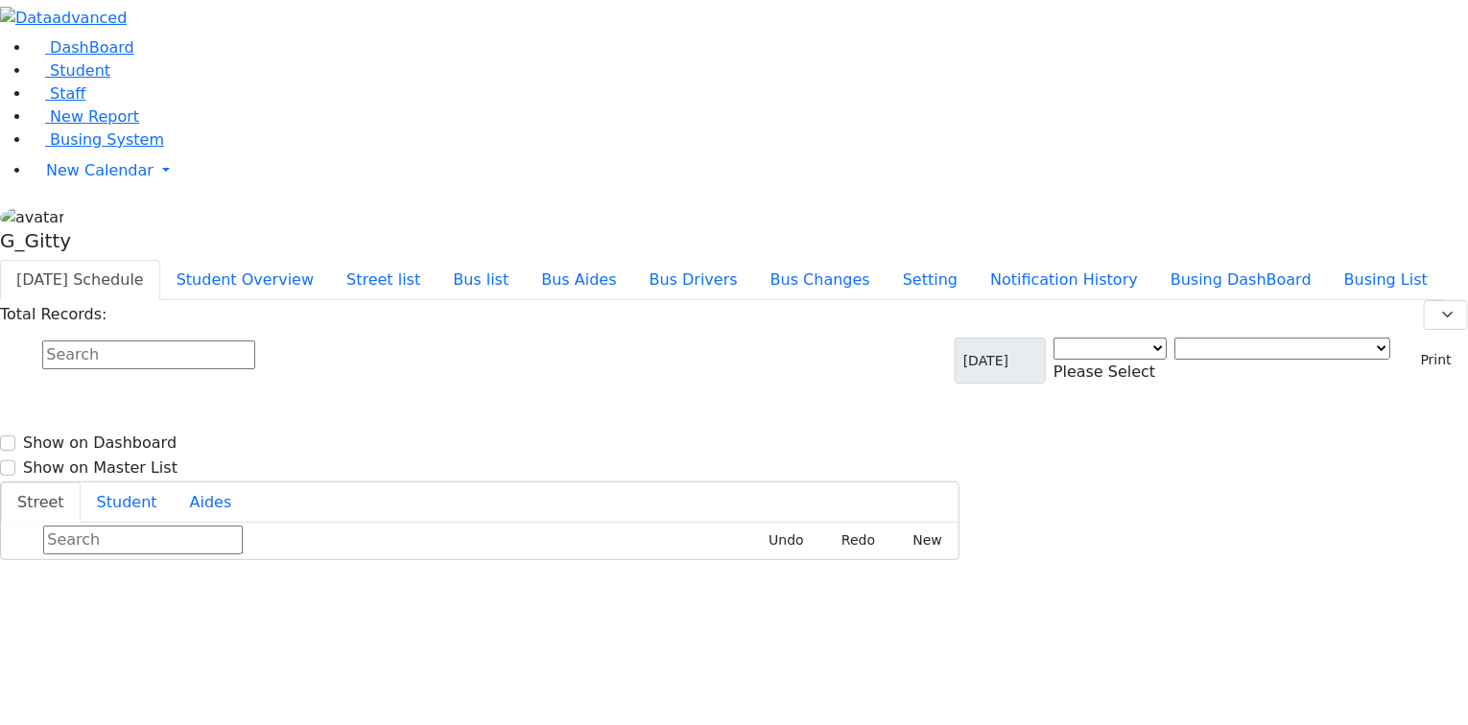
select select "3"
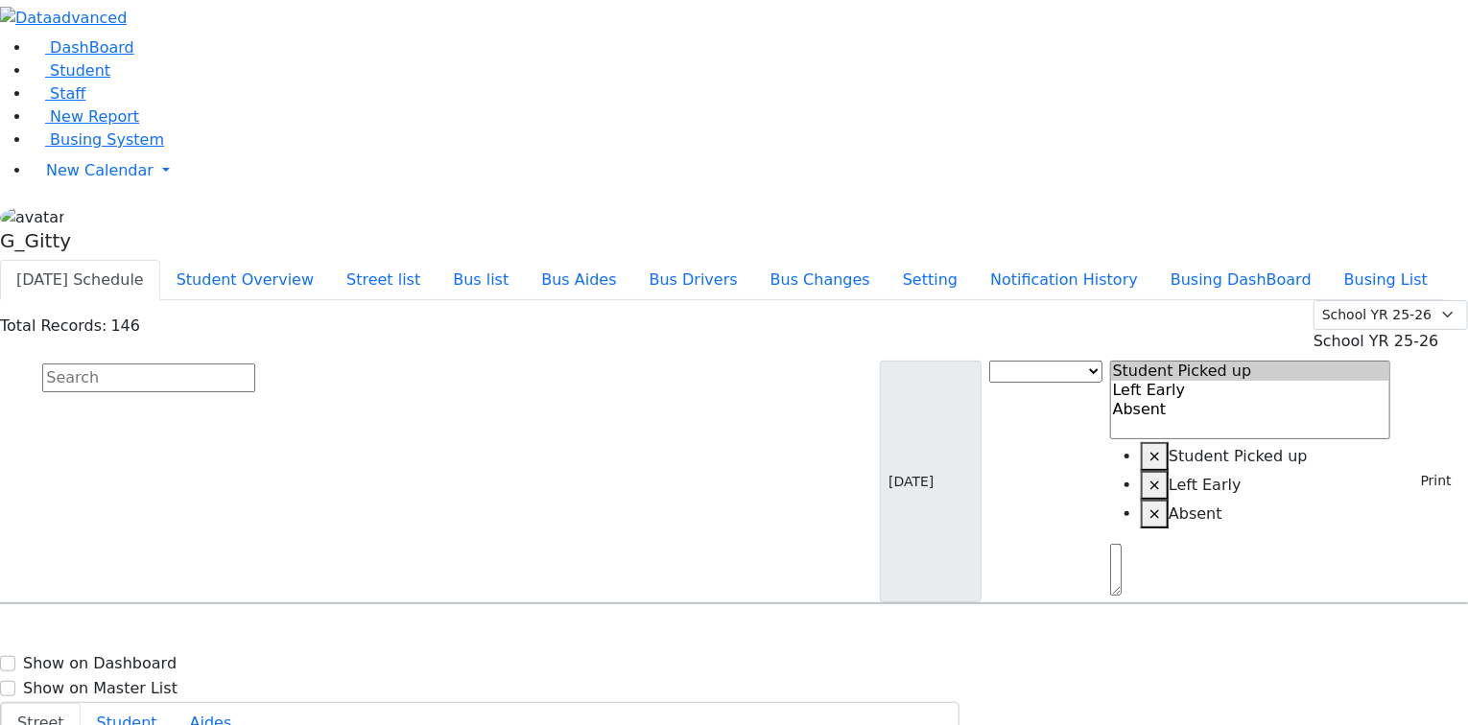
click at [255, 364] on input "text" at bounding box center [148, 378] width 213 height 29
click at [1398, 466] on button "Print" at bounding box center [1429, 481] width 62 height 30
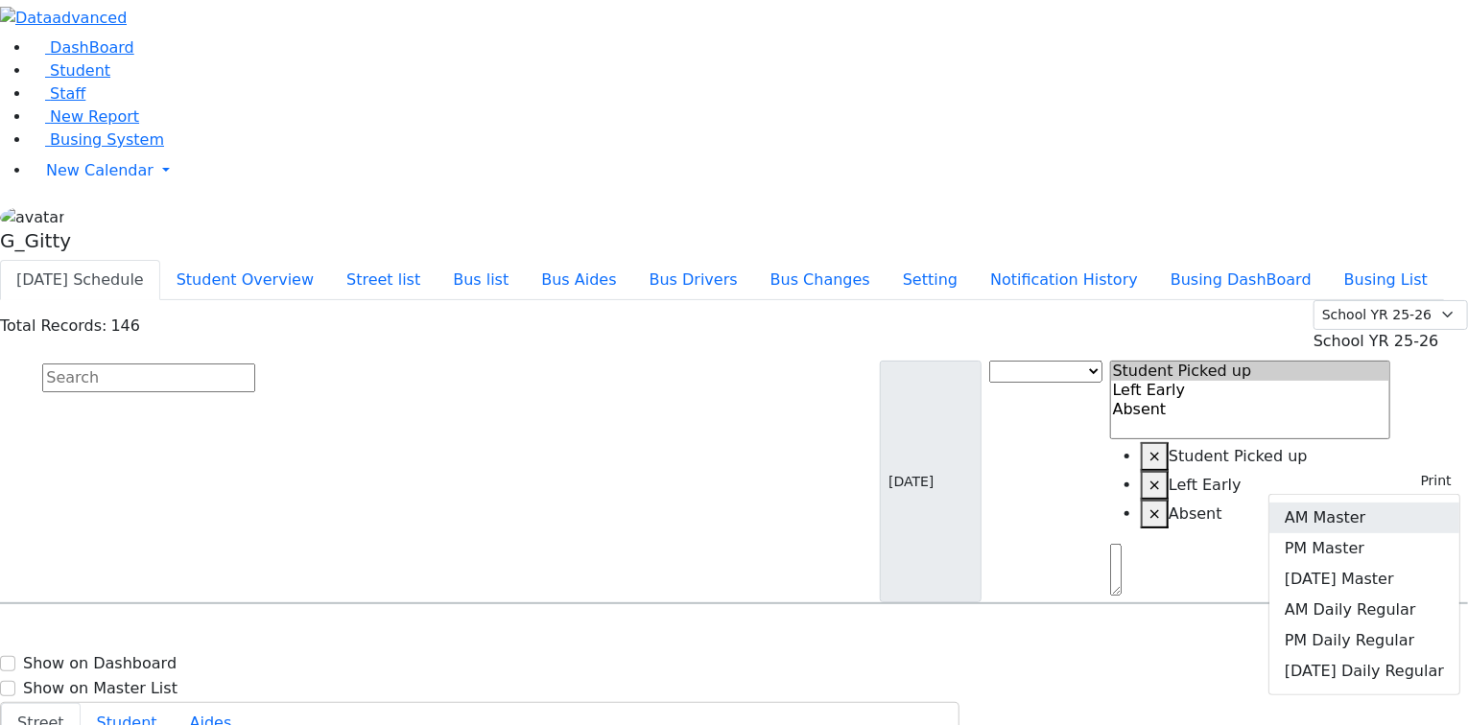
click at [1338, 503] on link "AM Master" at bounding box center [1364, 518] width 190 height 31
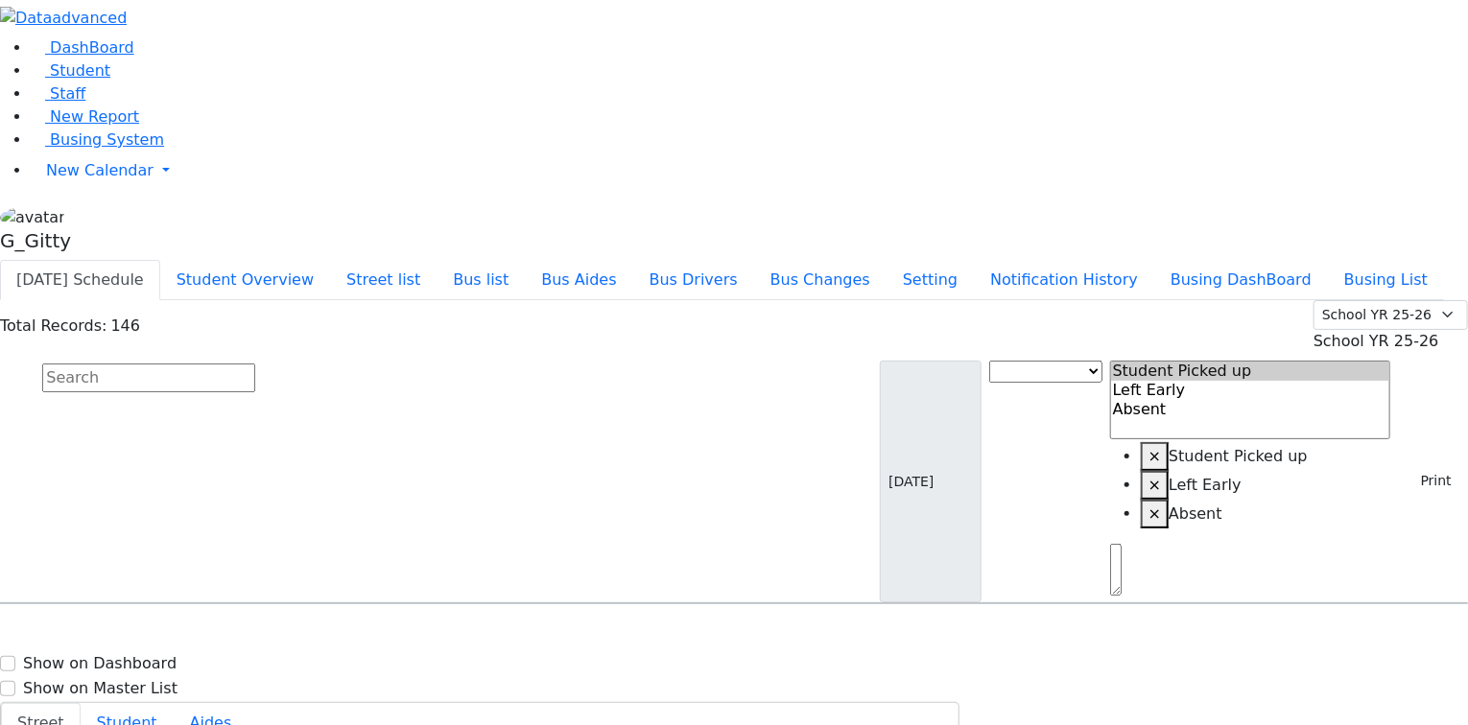
click at [255, 364] on input "text" at bounding box center [148, 378] width 213 height 29
click at [534, 260] on ul "[DATE] Schedule Student Overview Street list Bus list Bus Aides Bus Drivers Bus…" at bounding box center [722, 280] width 1444 height 40
click at [437, 260] on button "Street list" at bounding box center [383, 280] width 107 height 40
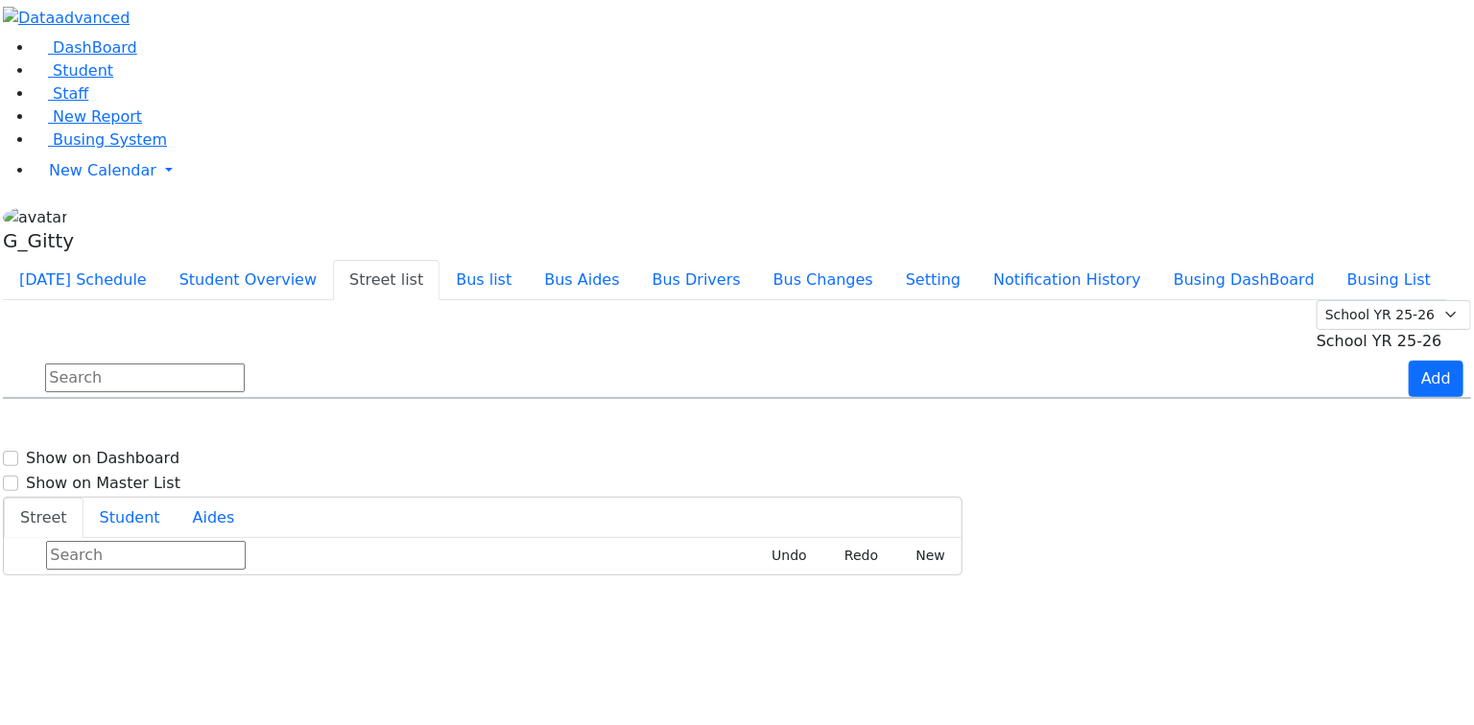
scroll to position [1842, 0]
click at [247, 603] on div "Leipnik way" at bounding box center [124, 627] width 246 height 48
